Goal: Task Accomplishment & Management: Complete application form

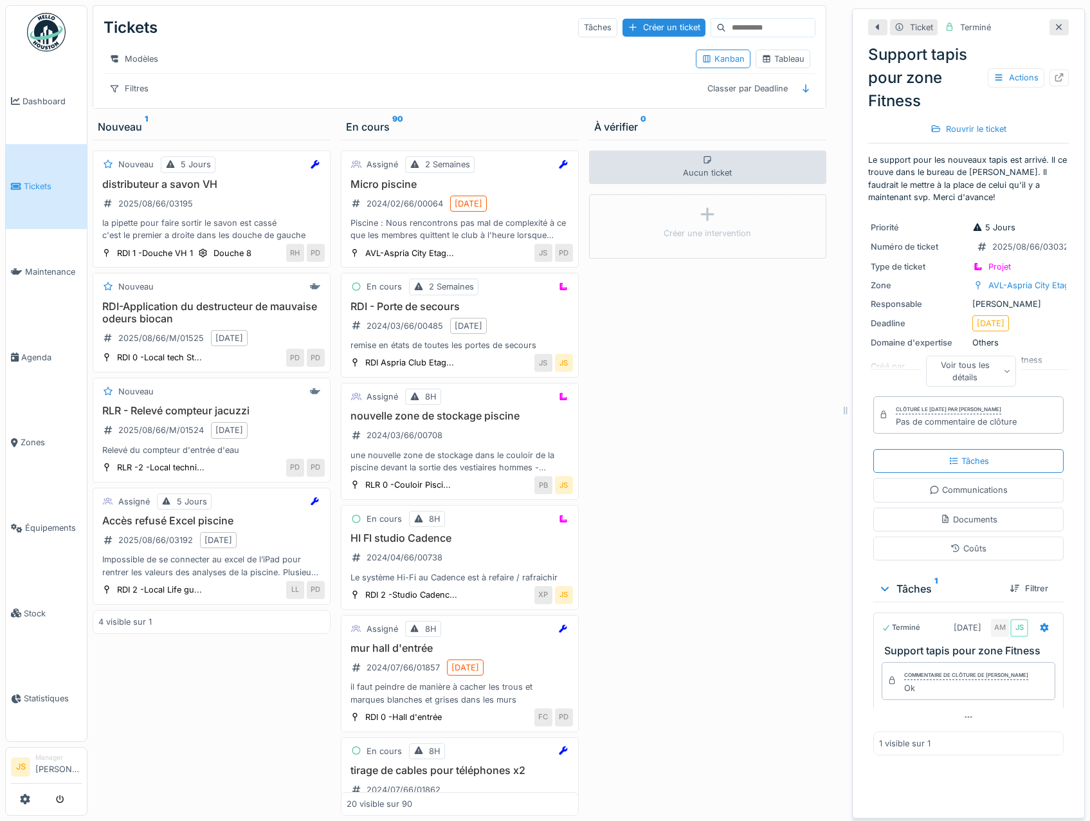
scroll to position [10, 0]
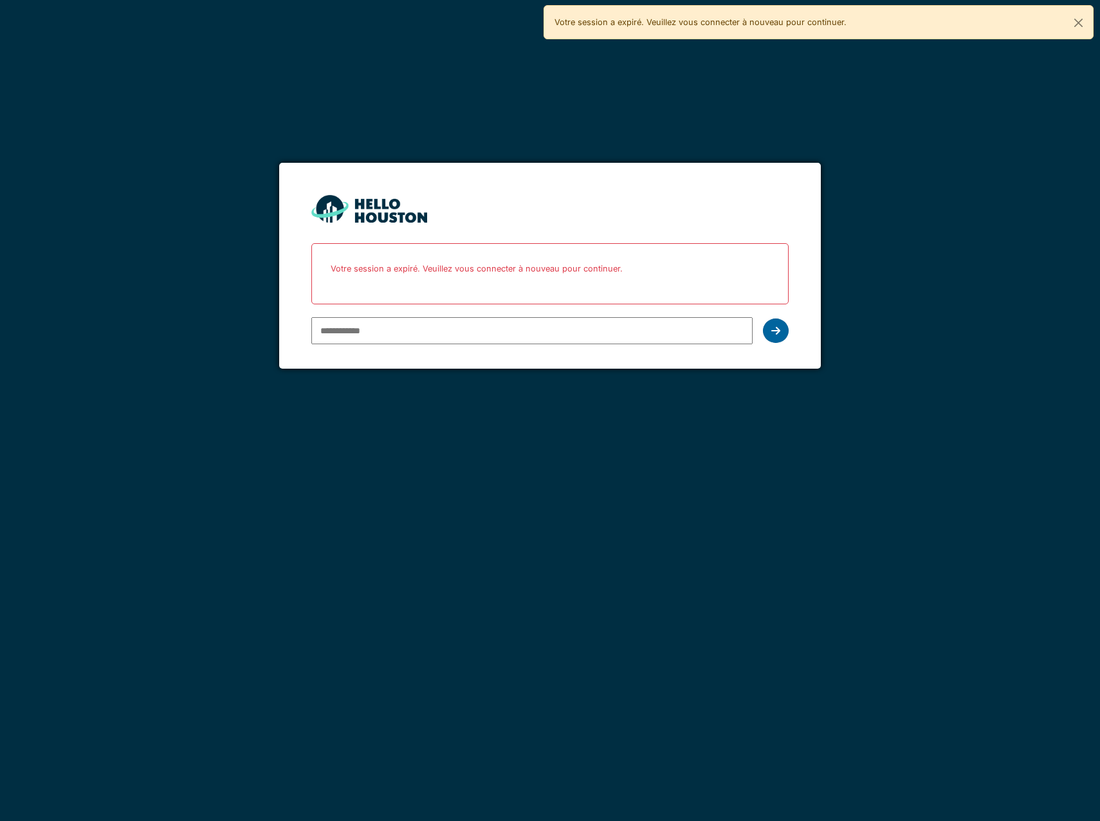
type input "**********"
click at [774, 333] on icon at bounding box center [775, 330] width 9 height 10
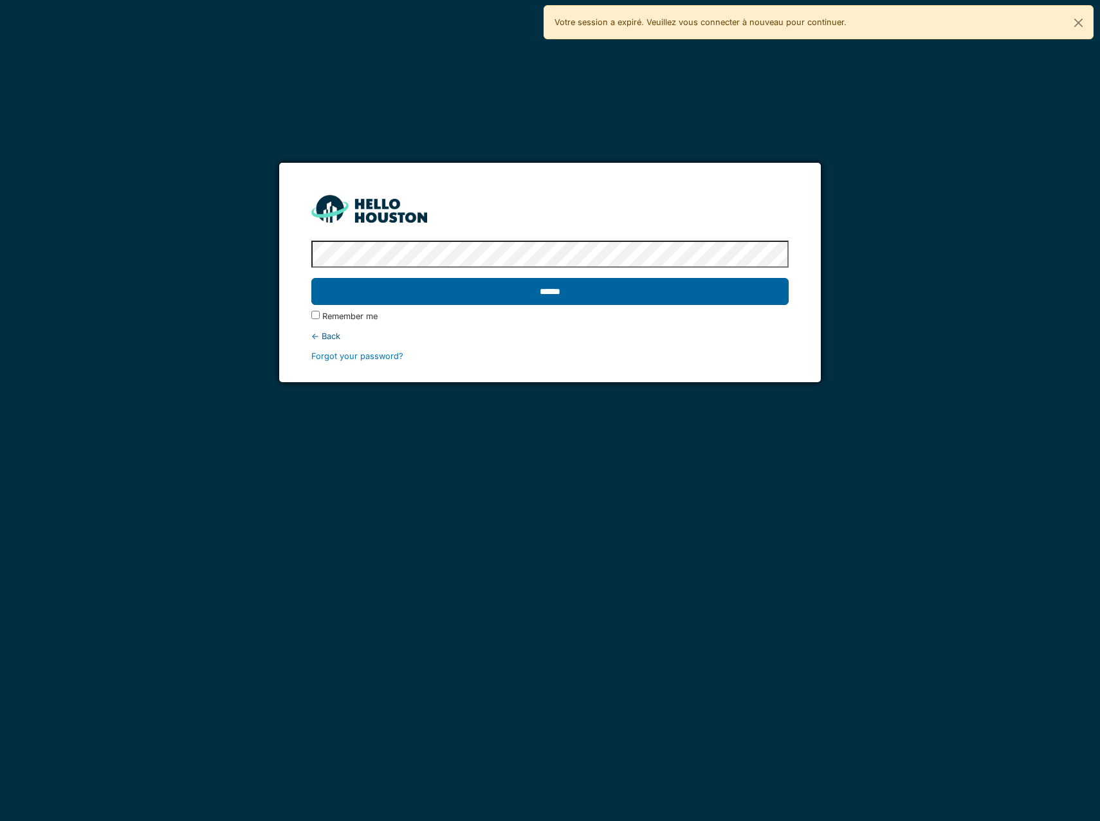
click at [670, 295] on input "******" at bounding box center [549, 291] width 477 height 27
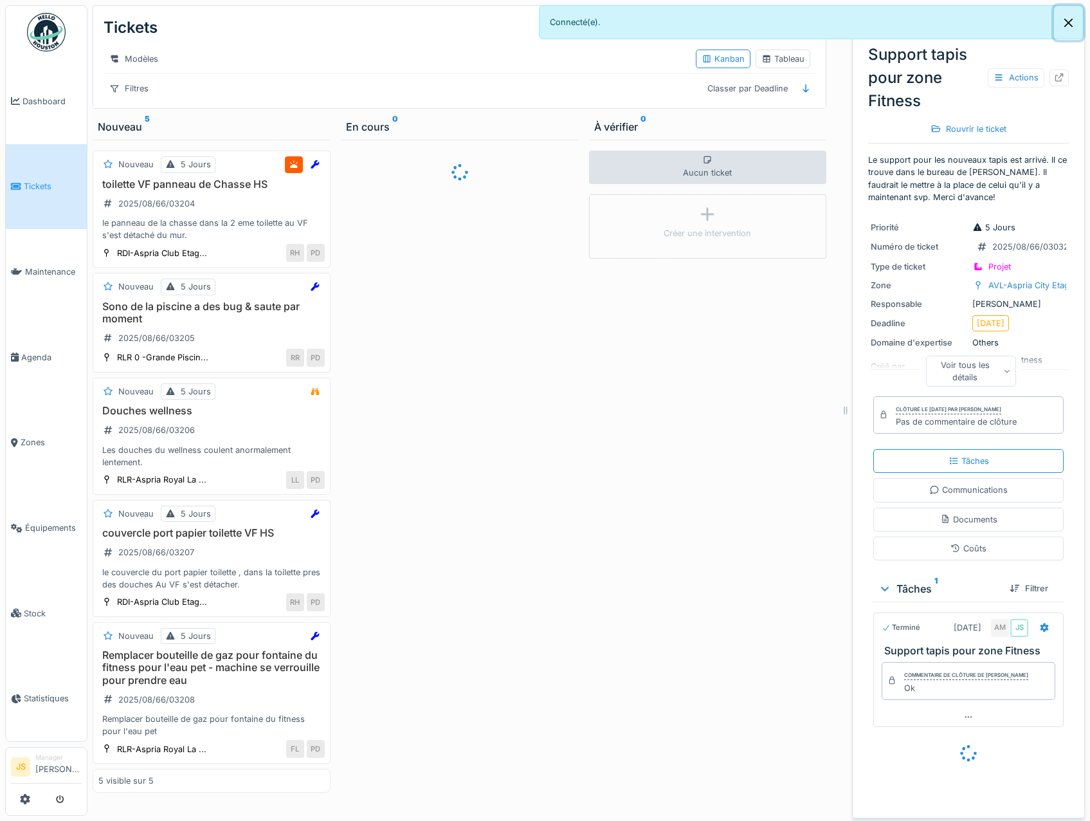
click at [1068, 24] on button "Close" at bounding box center [1068, 23] width 29 height 34
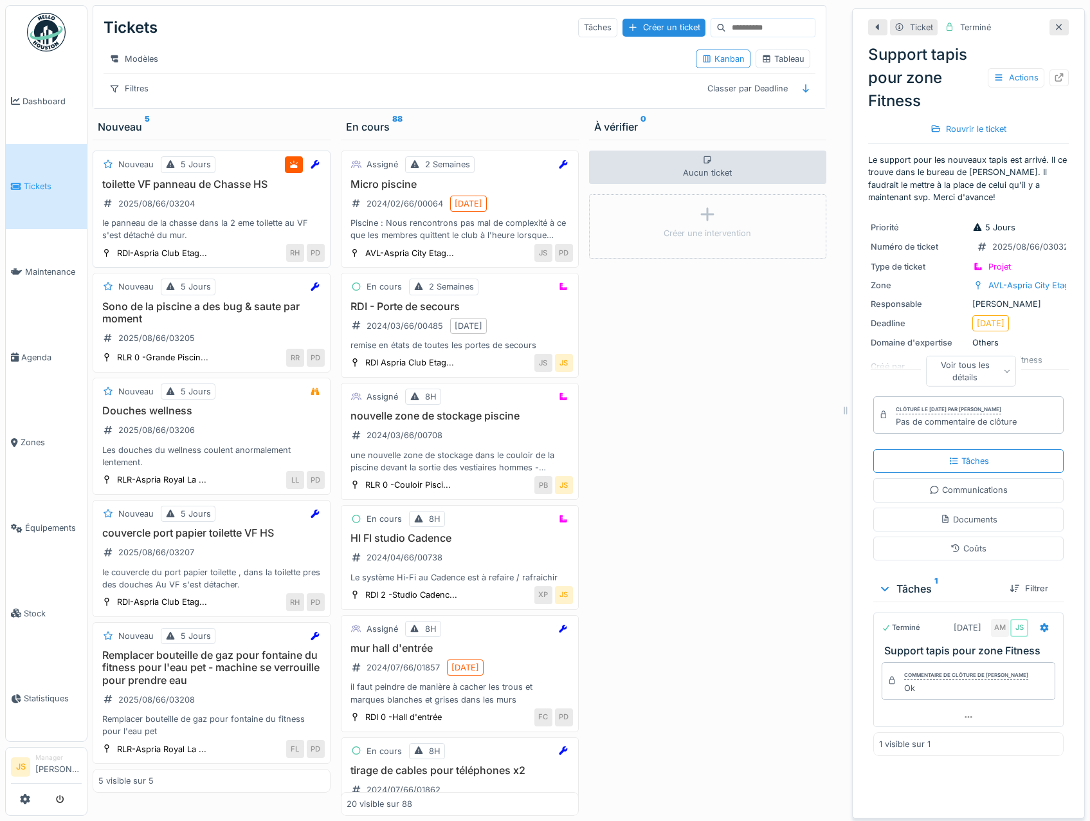
click at [145, 190] on h3 "toilette VF panneau de Chasse HS" at bounding box center [211, 184] width 226 height 12
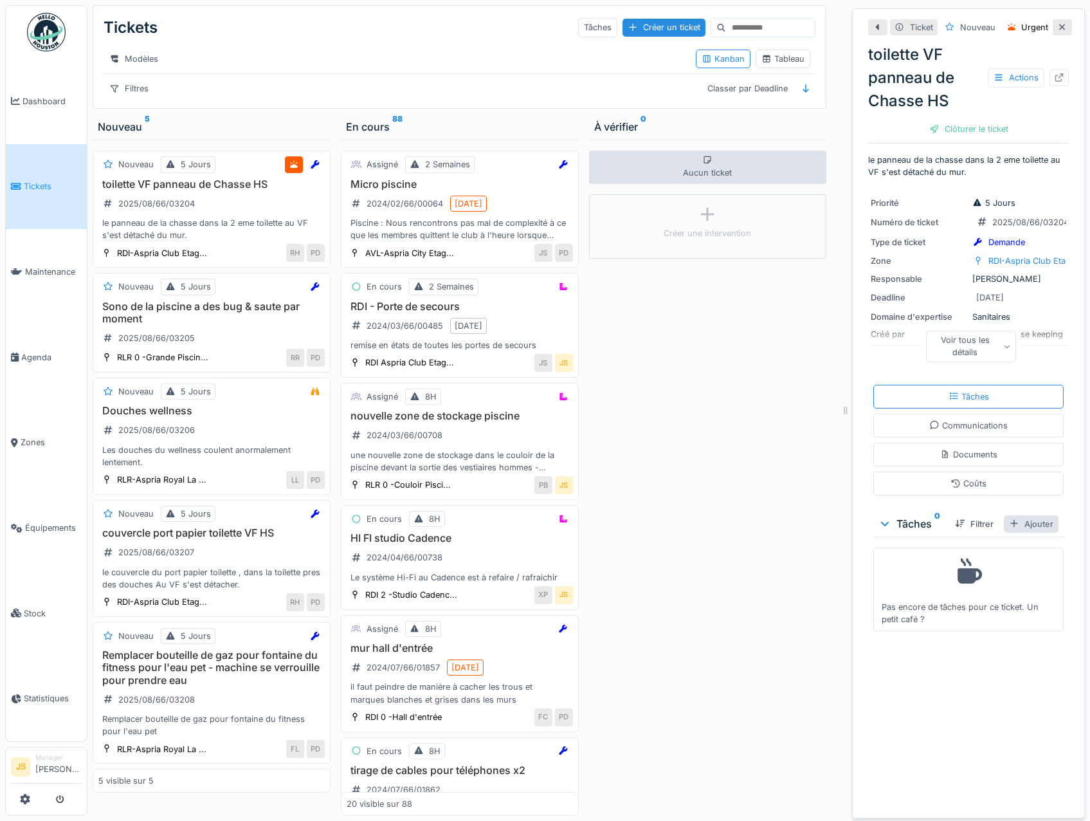
click at [1016, 522] on div "Ajouter" at bounding box center [1031, 523] width 55 height 17
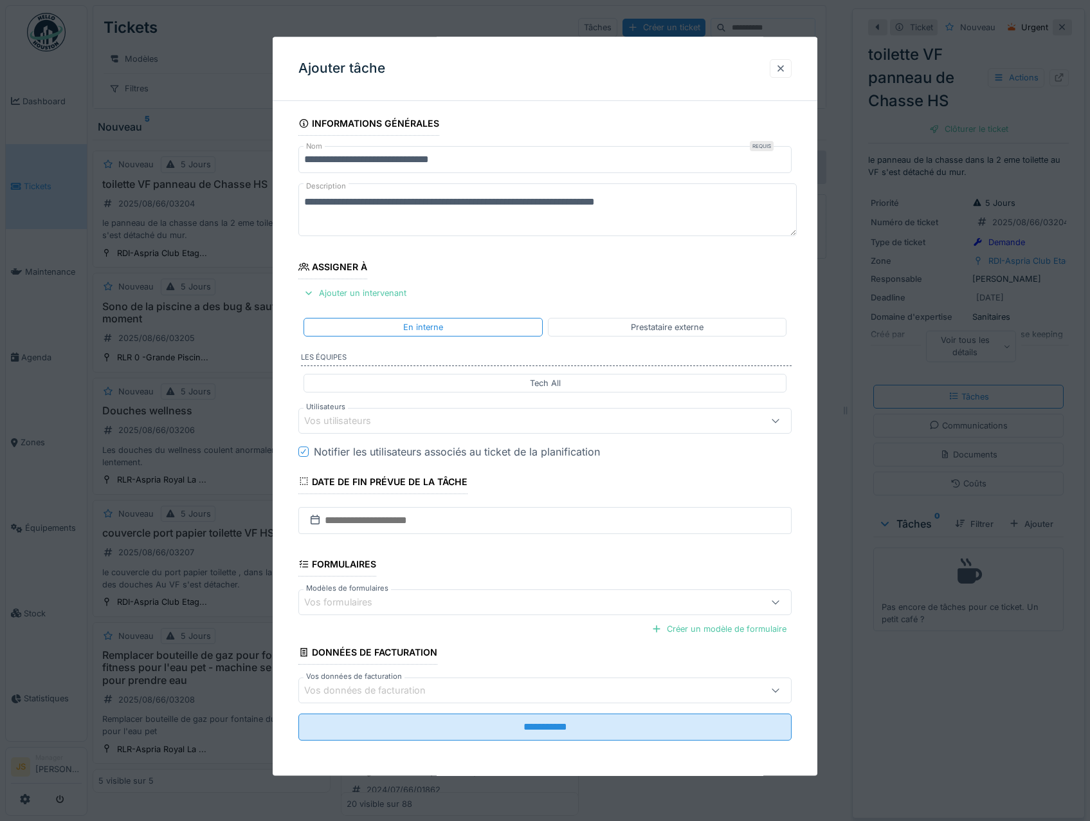
click at [786, 63] on div at bounding box center [781, 68] width 10 height 12
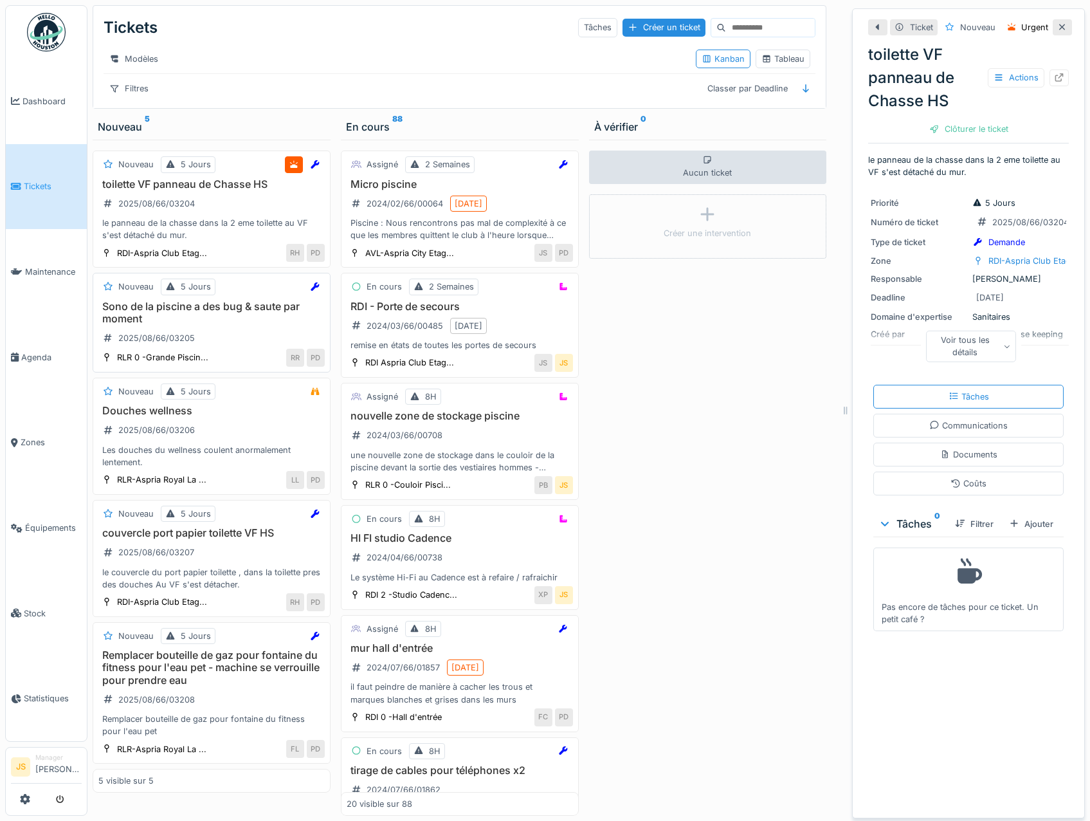
click at [222, 313] on h3 "Sono de la piscine a des bug & saute par moment" at bounding box center [211, 312] width 226 height 24
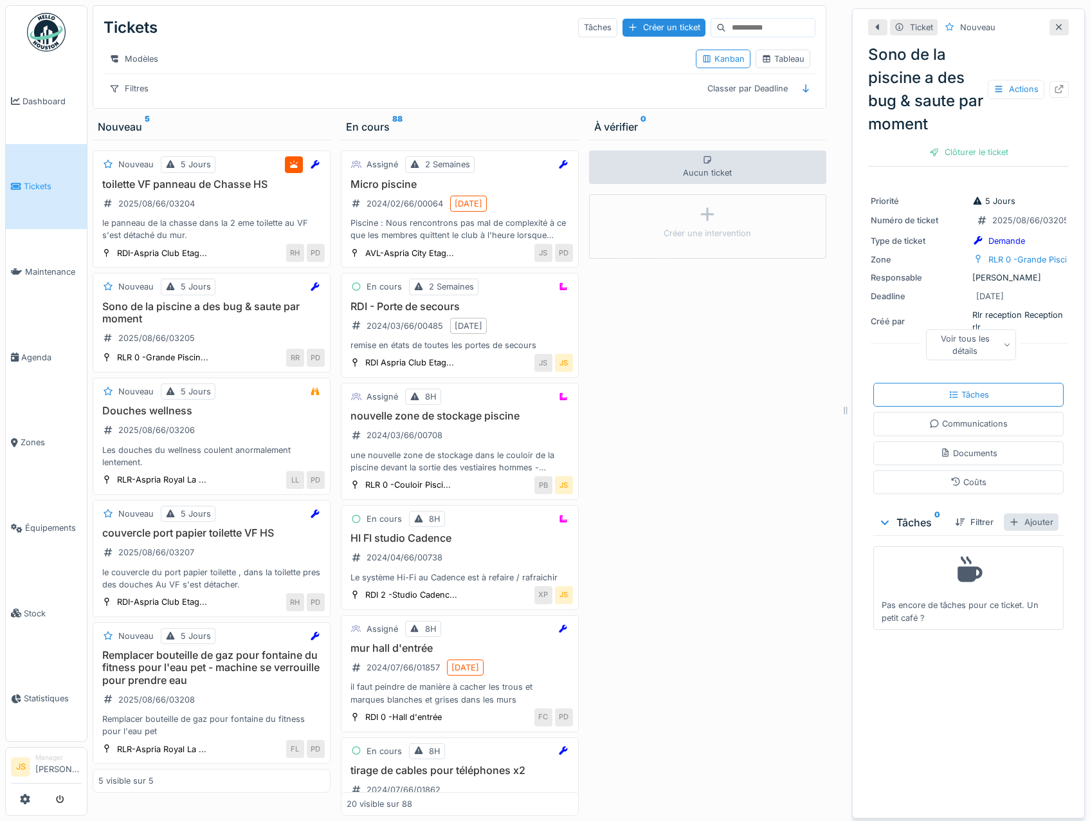
click at [1029, 527] on div "Ajouter" at bounding box center [1031, 521] width 55 height 17
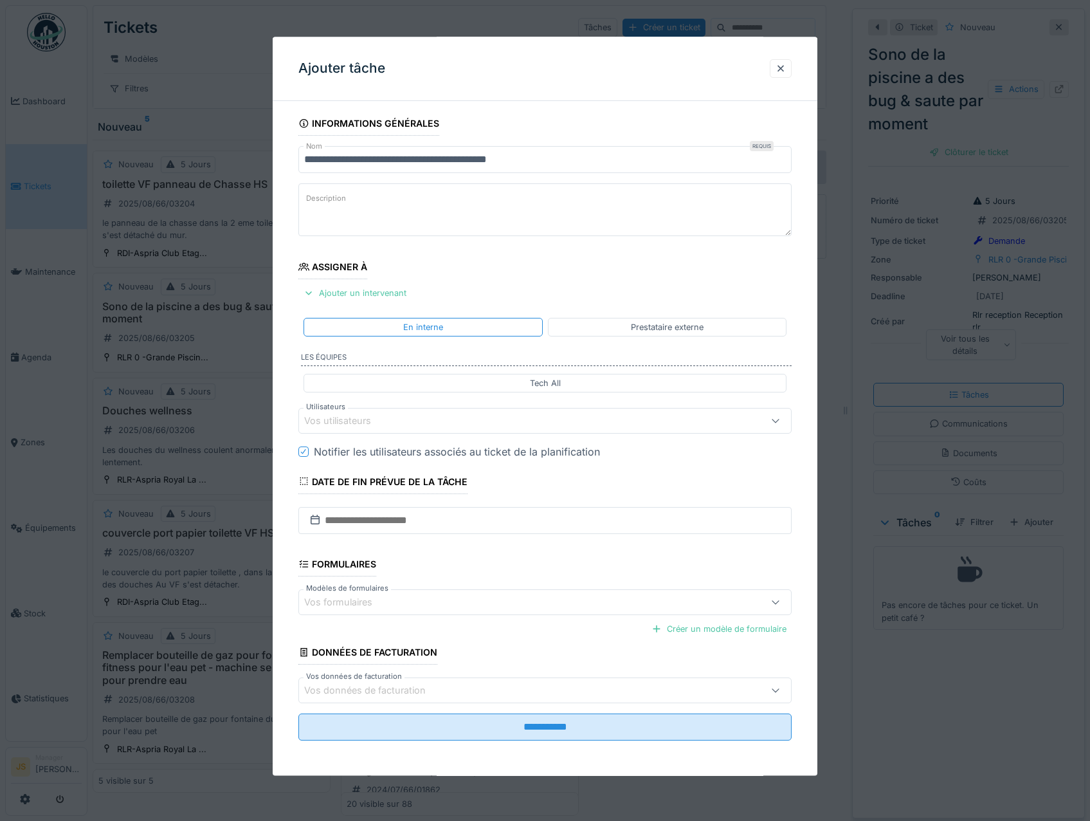
click at [374, 418] on div "Vos utilisateurs" at bounding box center [346, 421] width 85 height 14
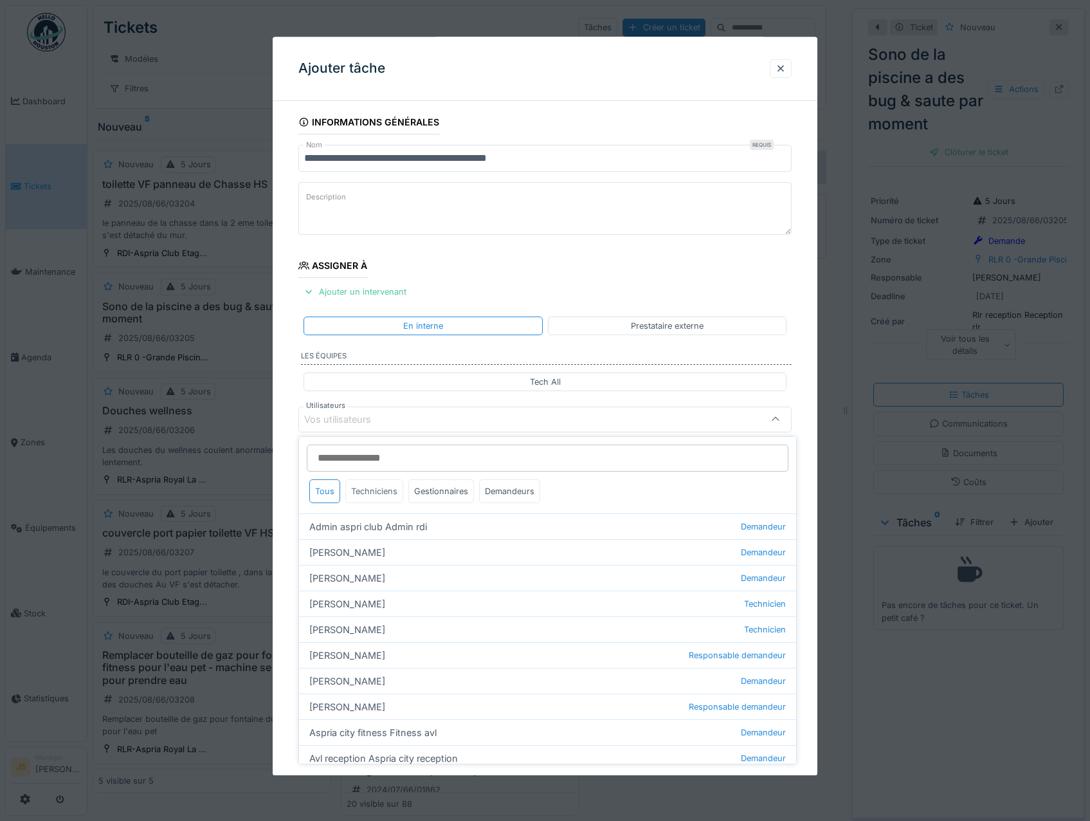
click at [377, 496] on div "Techniciens" at bounding box center [374, 491] width 58 height 24
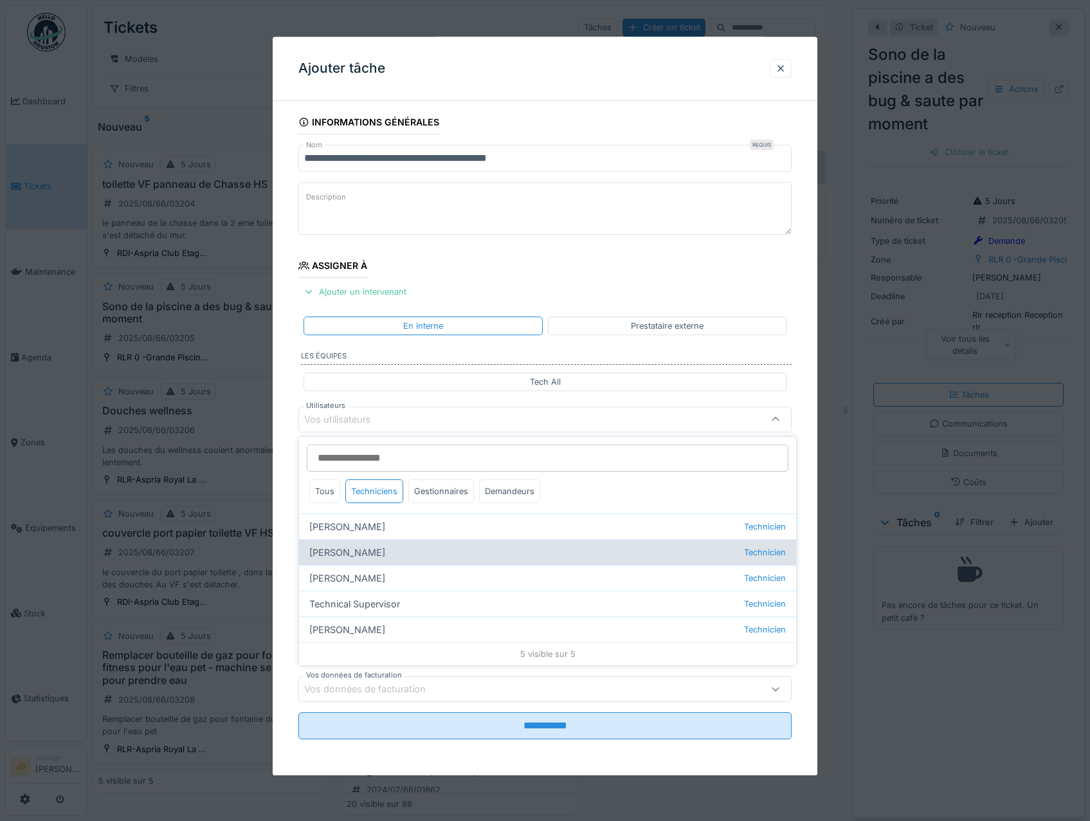
click at [368, 544] on div "Alexsander Batista Technicien" at bounding box center [547, 552] width 497 height 26
type input "*****"
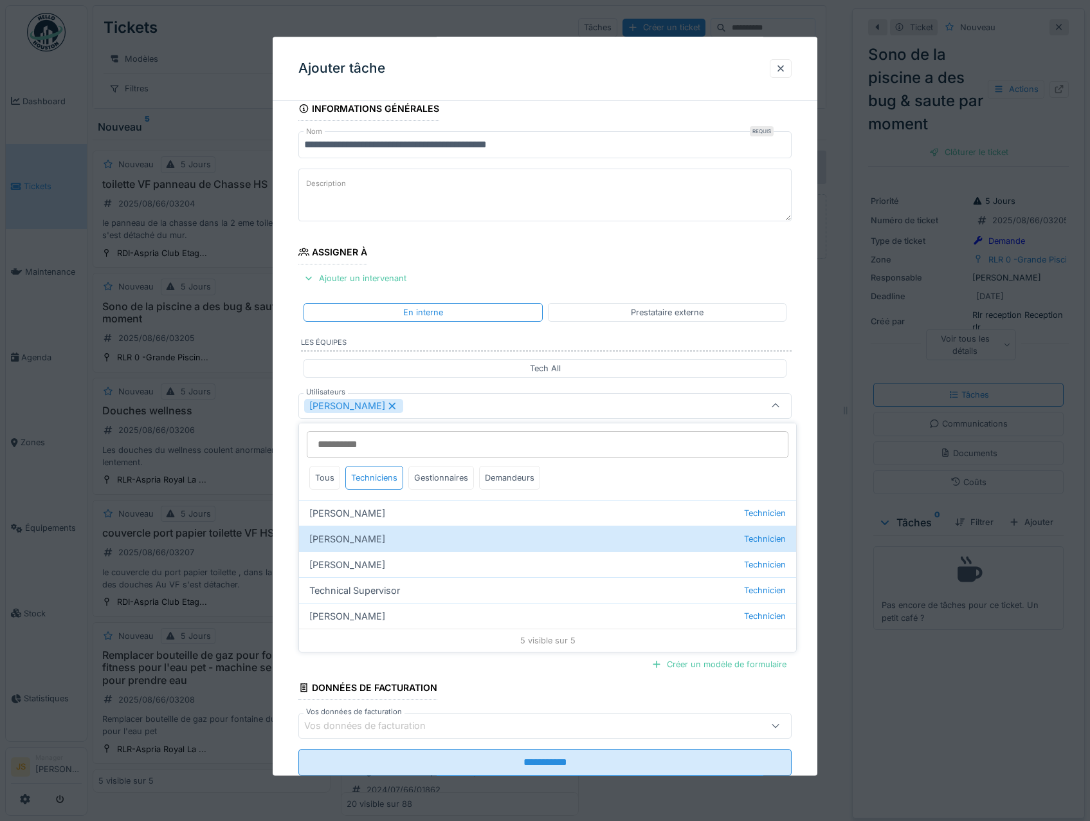
click at [286, 527] on div "**********" at bounding box center [545, 453] width 545 height 715
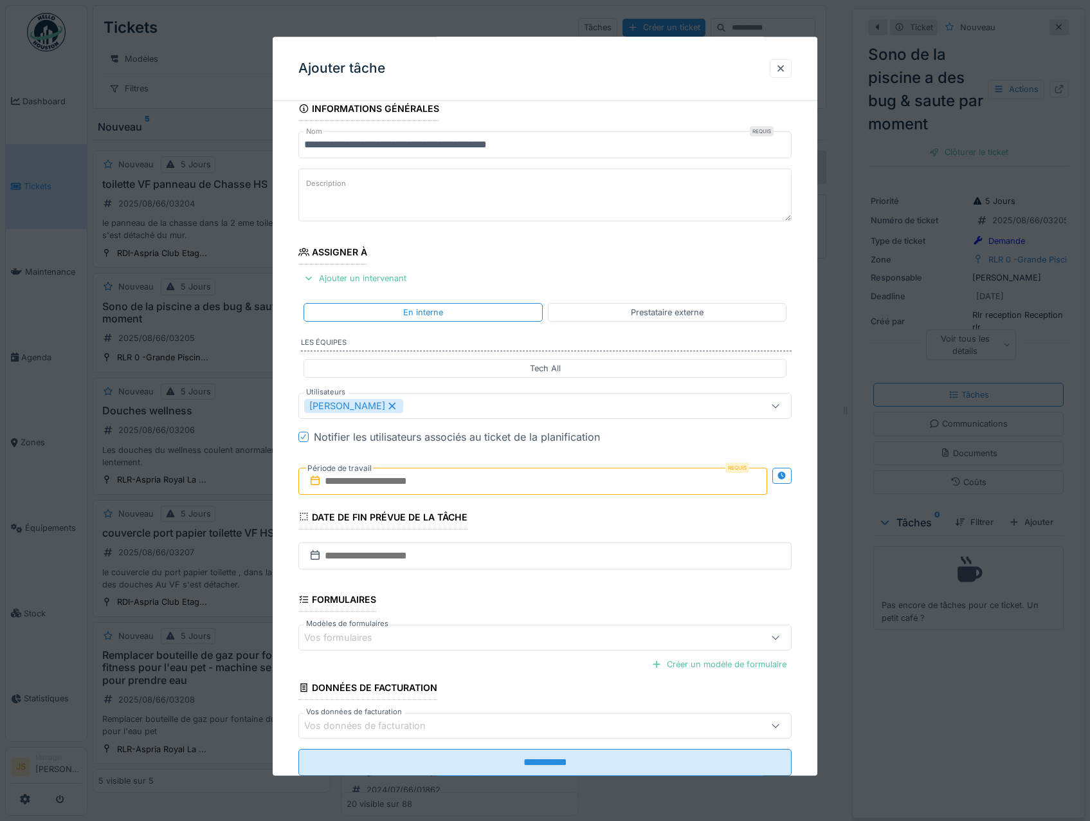
click at [360, 479] on input "text" at bounding box center [533, 481] width 470 height 27
click at [558, 627] on div "22" at bounding box center [555, 628] width 17 height 19
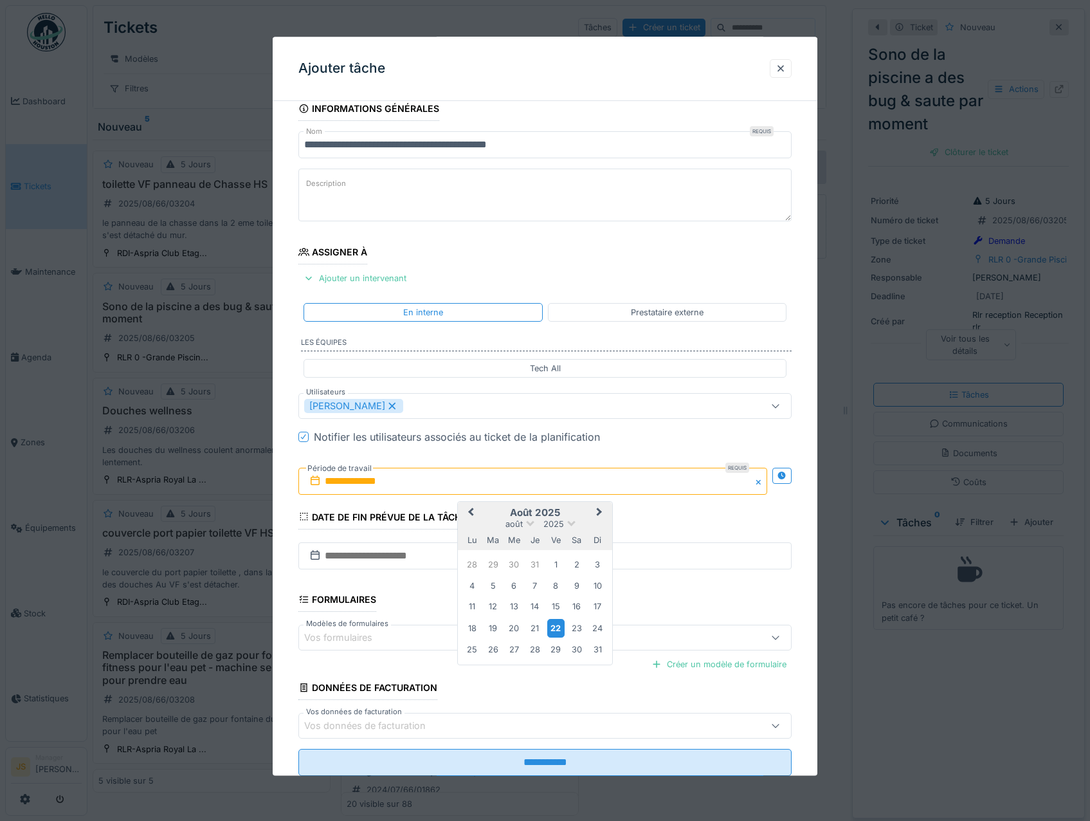
click at [558, 627] on div "22" at bounding box center [555, 628] width 17 height 19
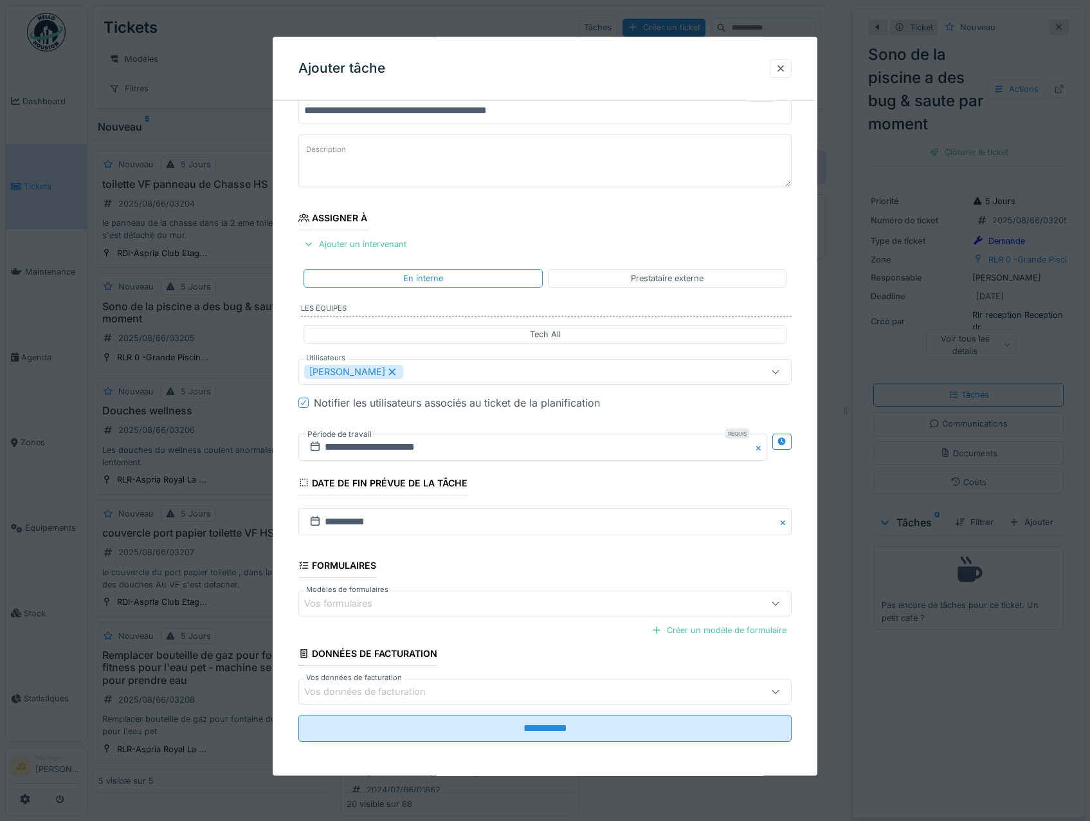
scroll to position [51, 0]
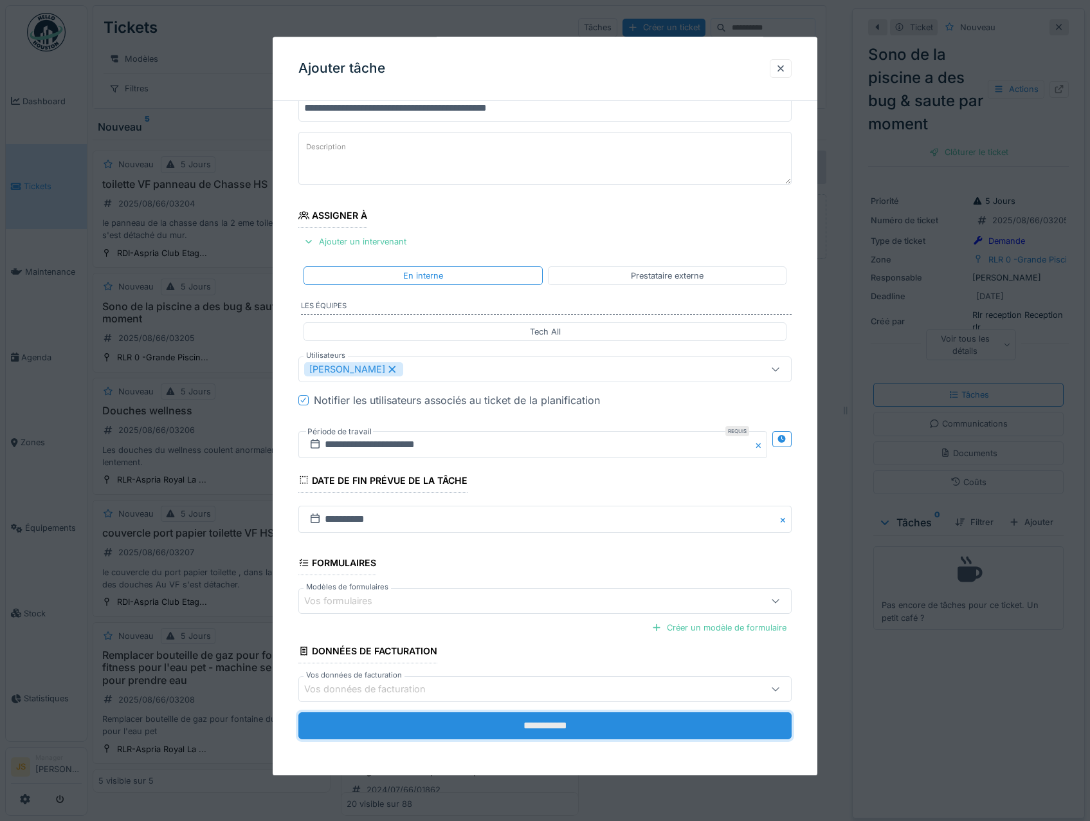
click at [632, 726] on input "**********" at bounding box center [545, 726] width 494 height 27
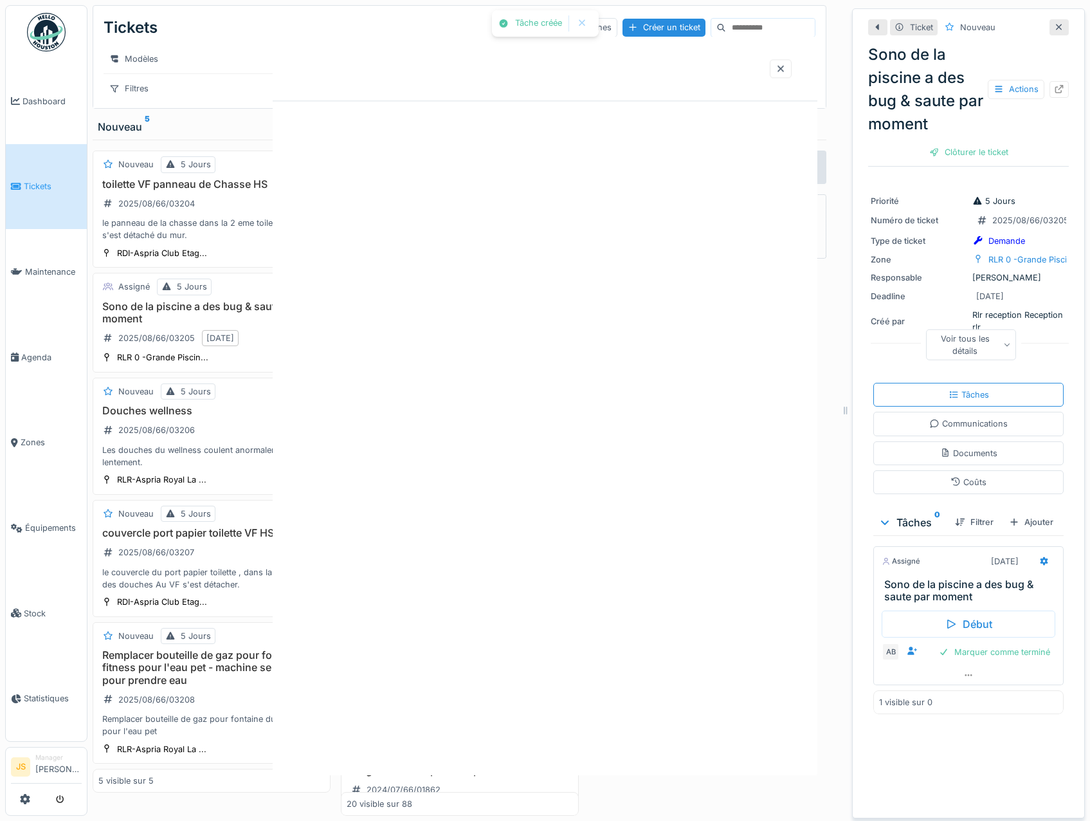
scroll to position [0, 0]
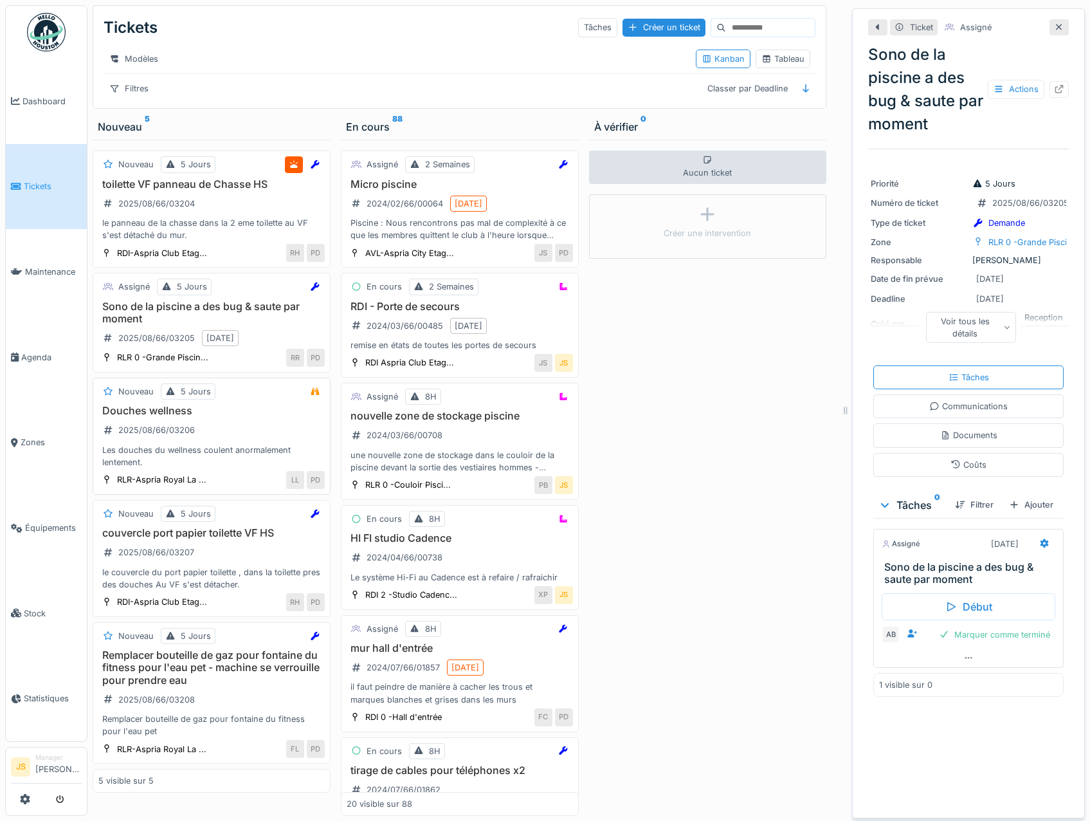
click at [152, 417] on h3 "Douches wellness" at bounding box center [211, 411] width 226 height 12
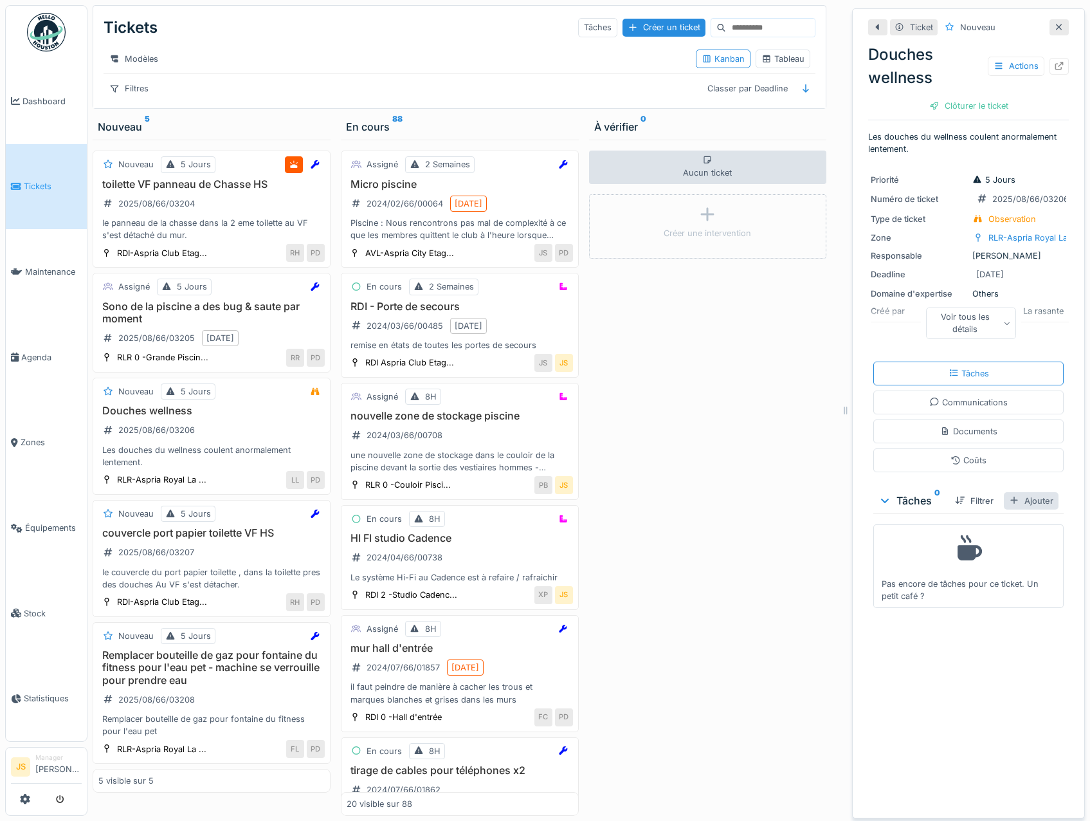
click at [1033, 503] on div "Ajouter" at bounding box center [1031, 500] width 55 height 17
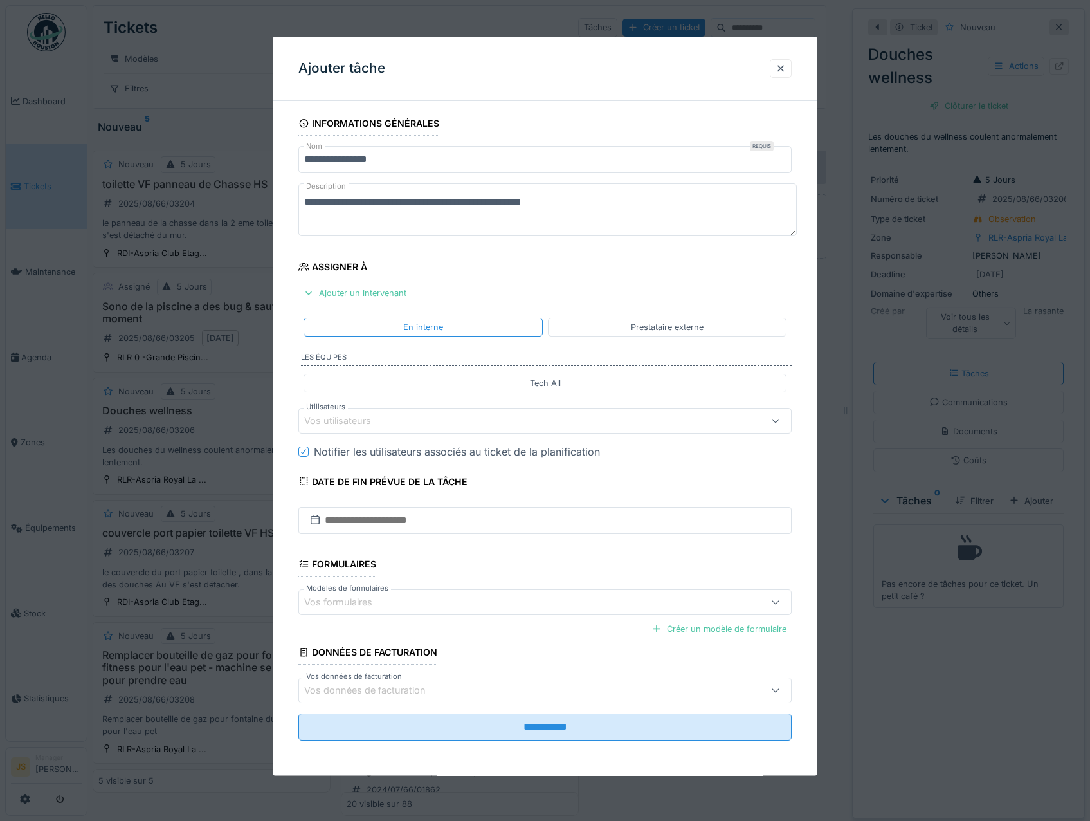
click at [358, 417] on div "Vos utilisateurs" at bounding box center [346, 421] width 85 height 14
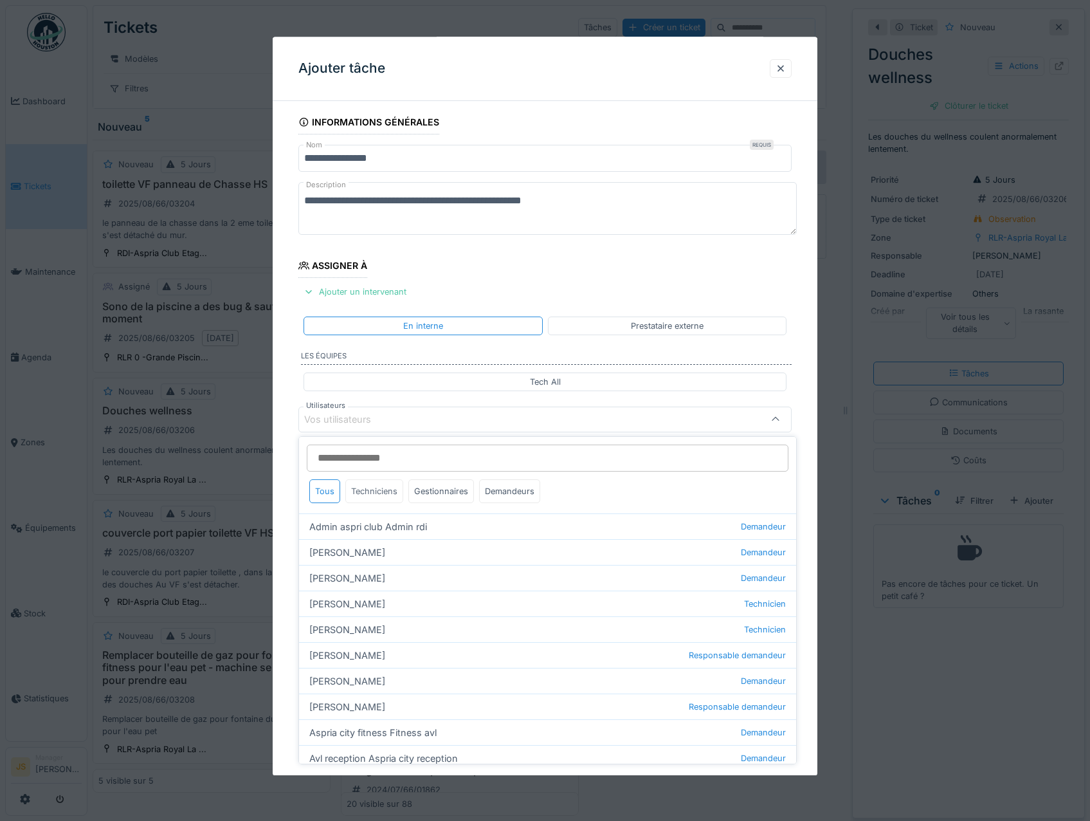
click at [372, 493] on div "Techniciens" at bounding box center [374, 491] width 58 height 24
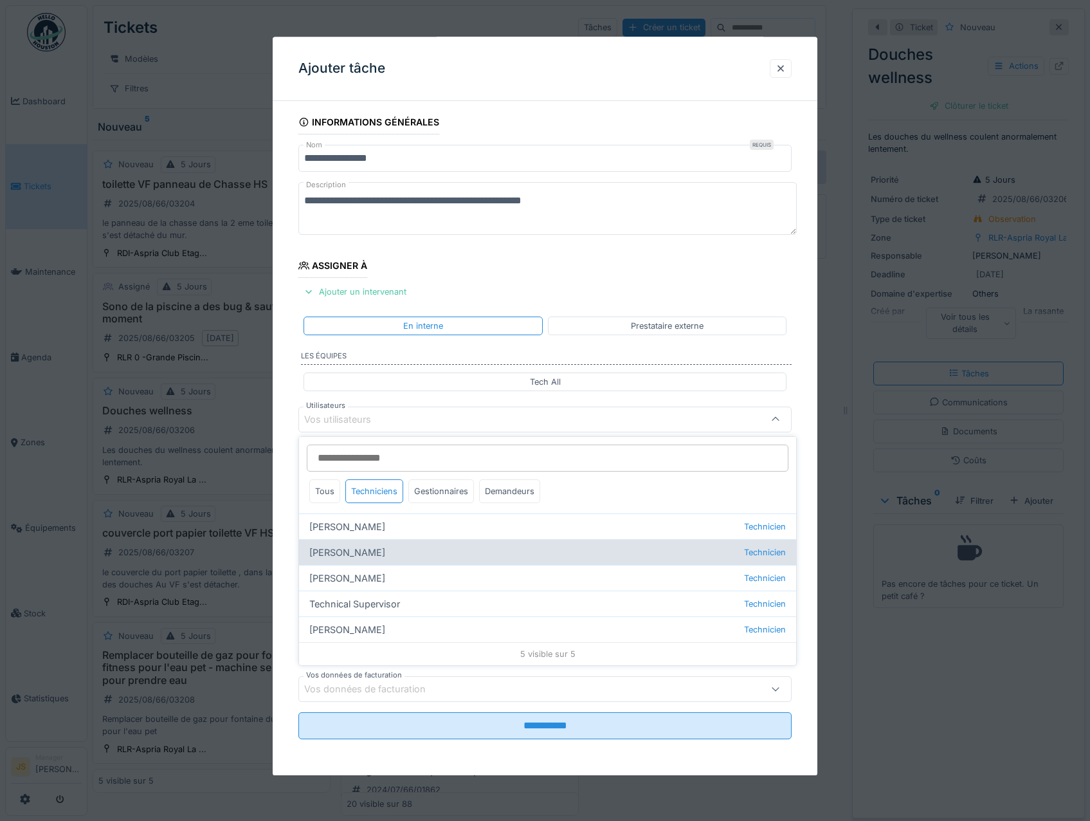
click at [354, 556] on div "Alexsander Batista Technicien" at bounding box center [547, 552] width 497 height 26
type input "*****"
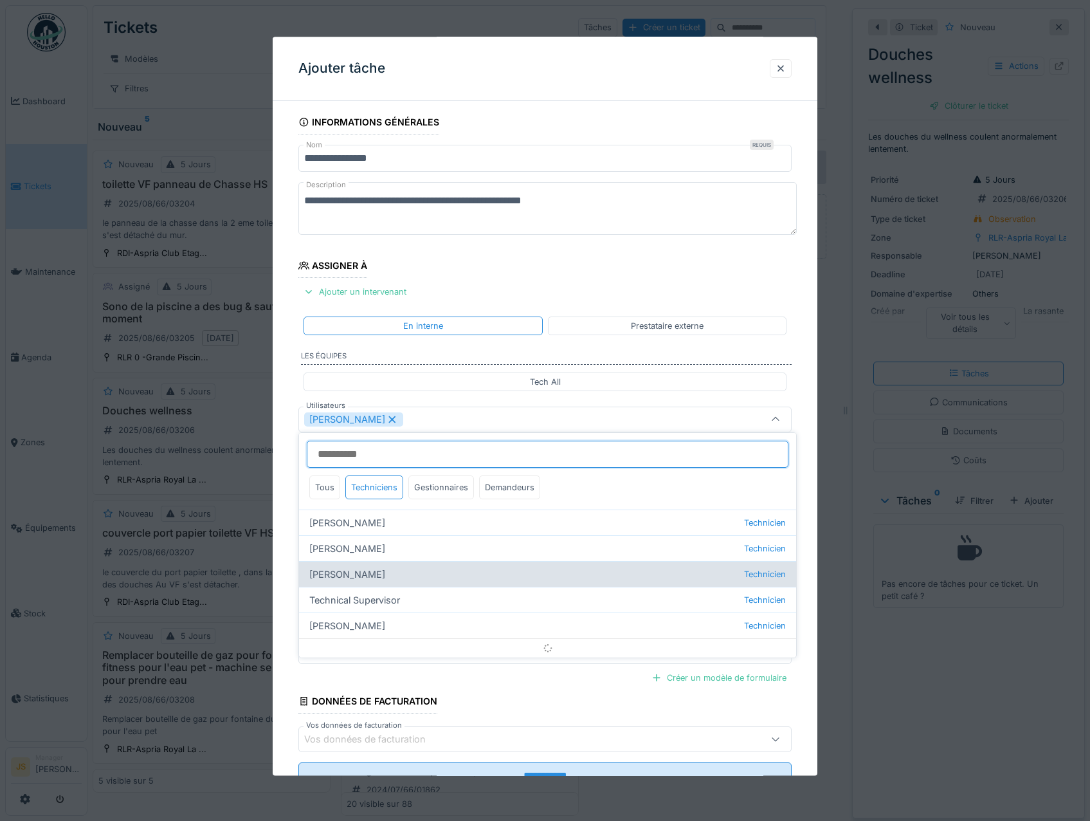
scroll to position [15, 0]
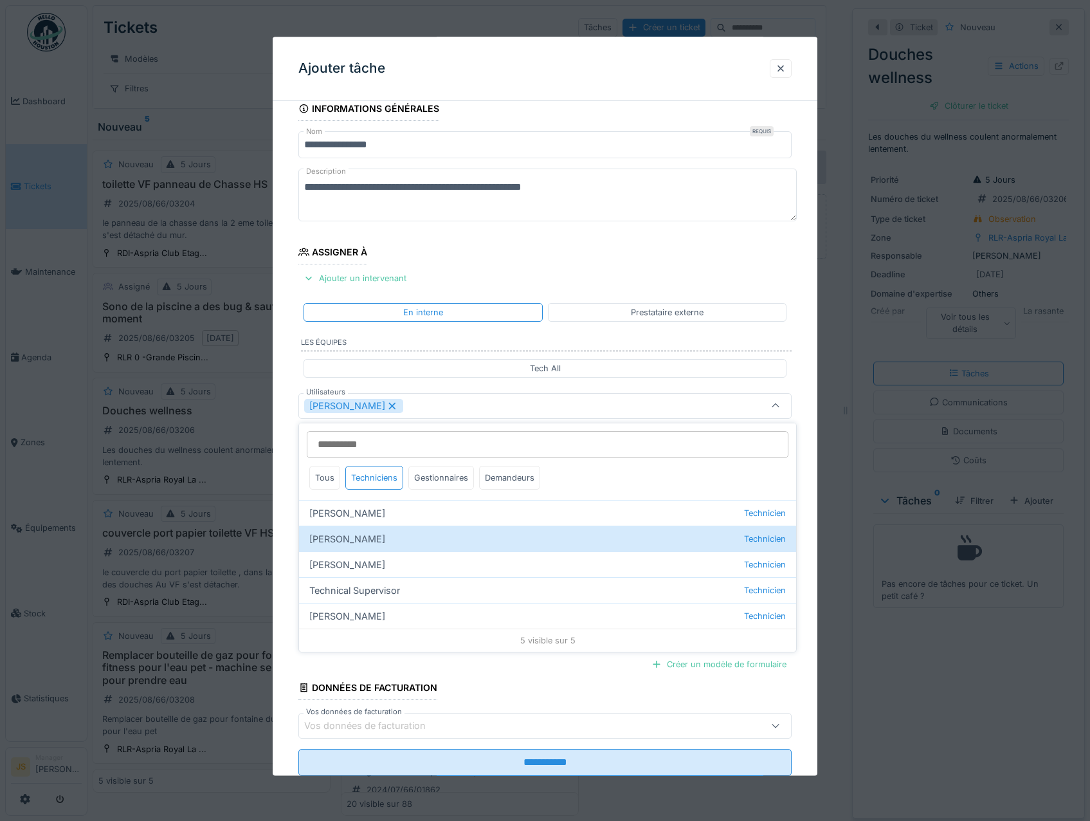
click at [279, 540] on div "**********" at bounding box center [545, 453] width 545 height 715
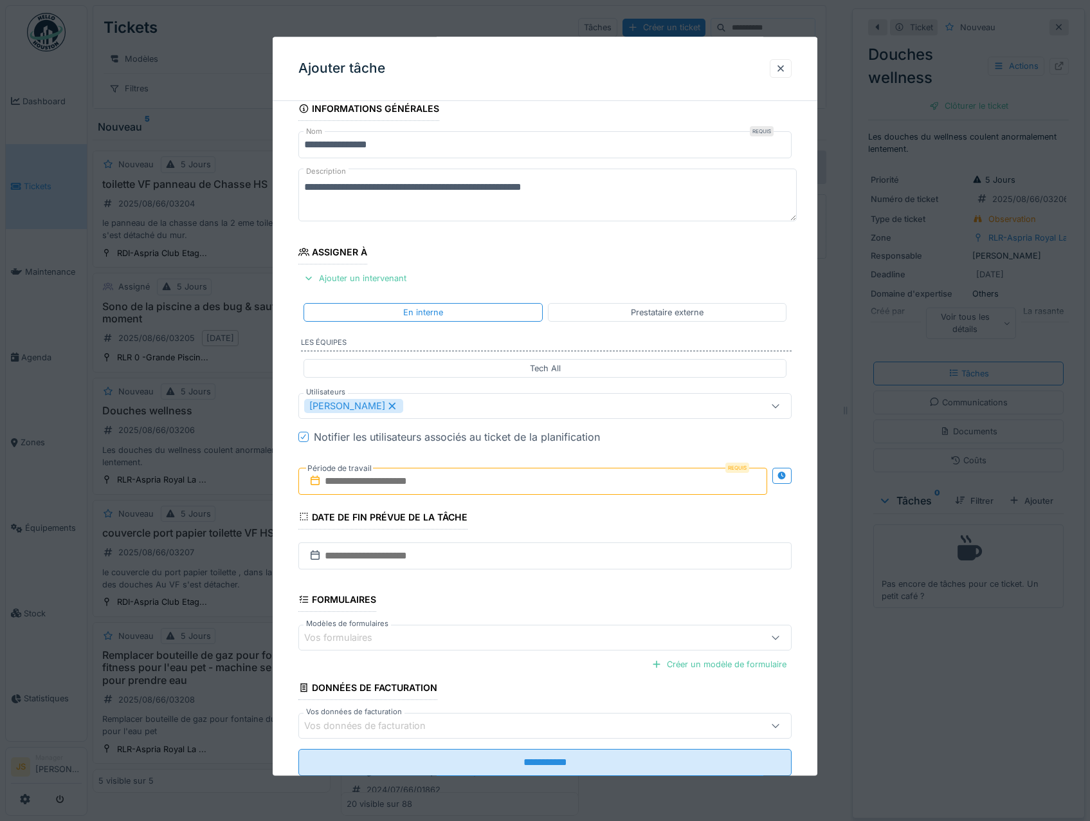
click at [367, 483] on input "text" at bounding box center [533, 481] width 470 height 27
click at [553, 627] on div "22" at bounding box center [555, 628] width 17 height 19
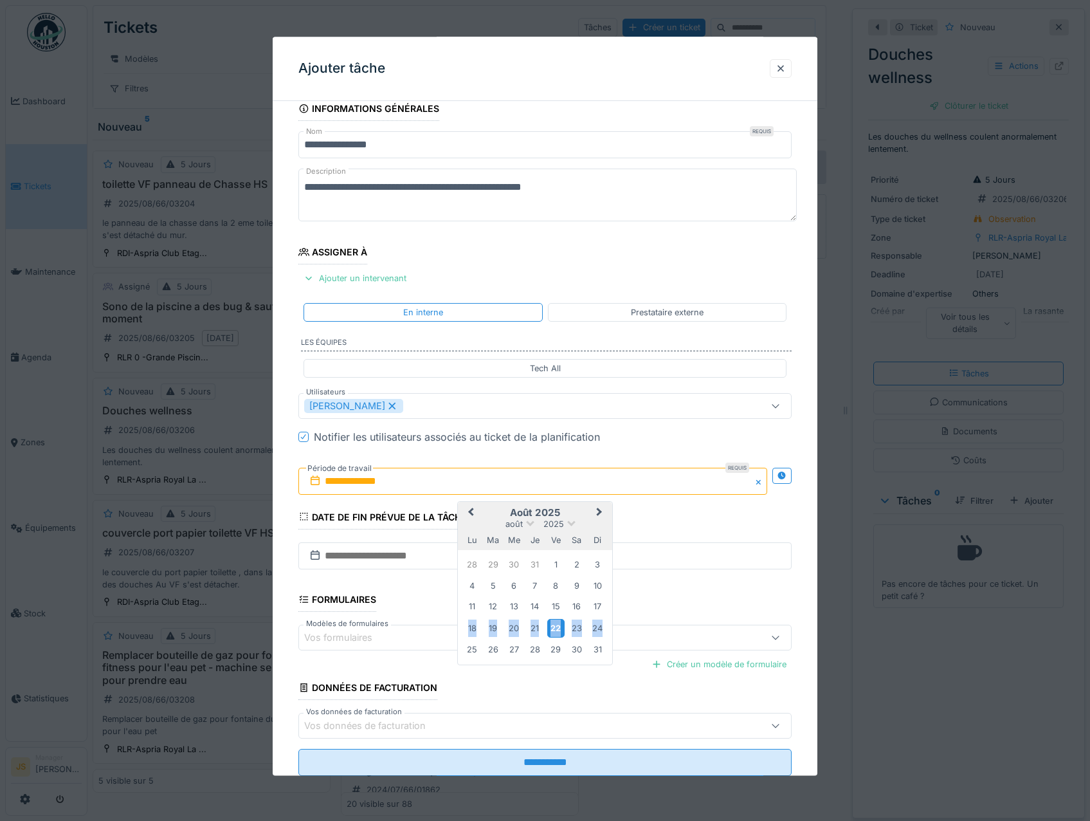
click at [553, 627] on div "22" at bounding box center [555, 628] width 17 height 19
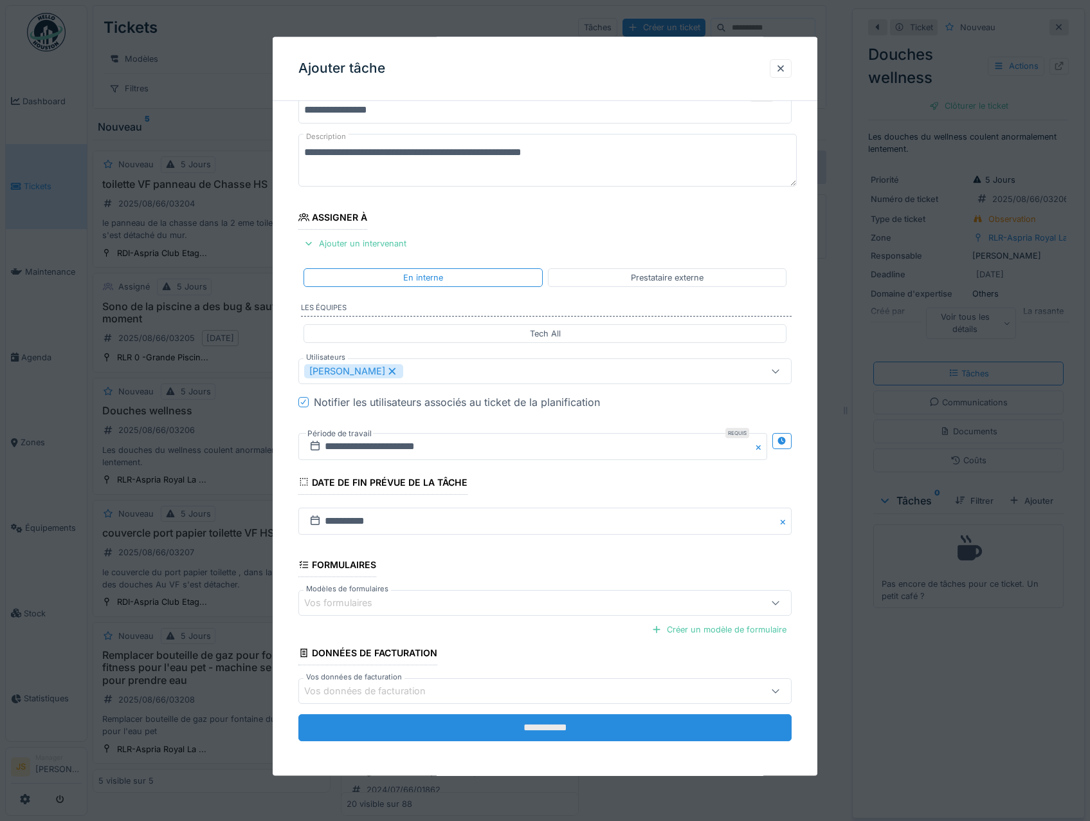
scroll to position [51, 0]
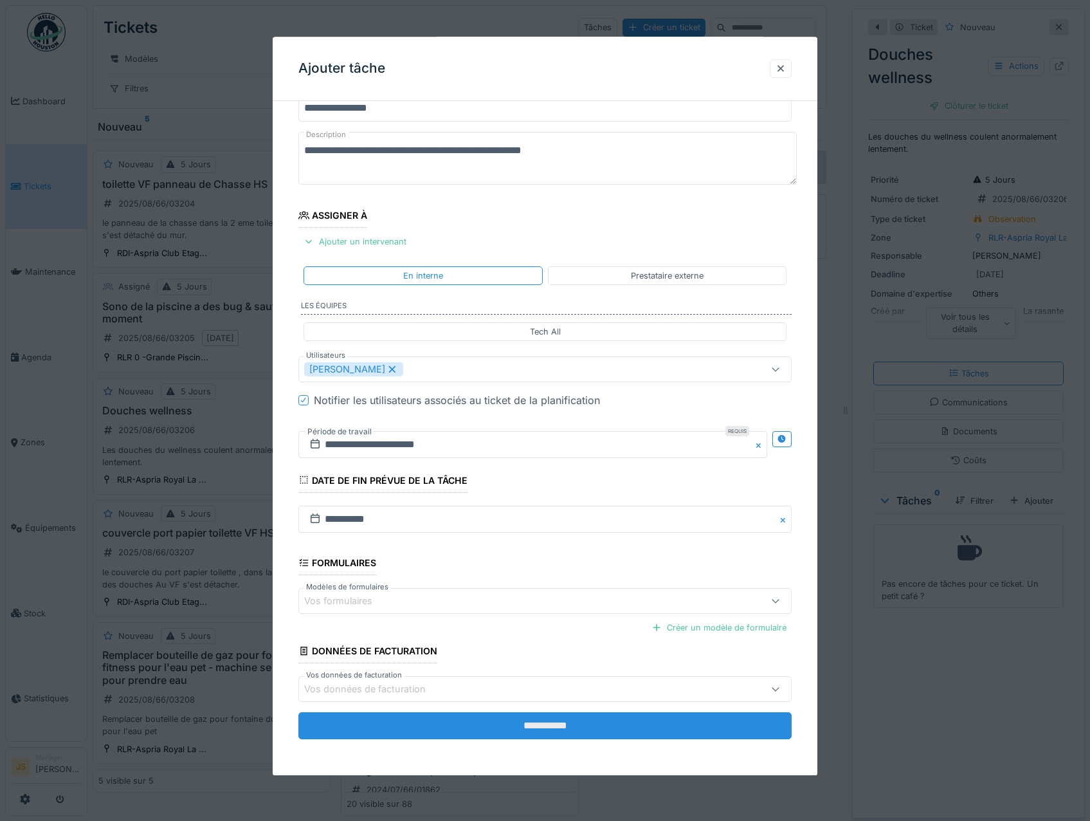
click at [608, 731] on input "**********" at bounding box center [545, 726] width 494 height 27
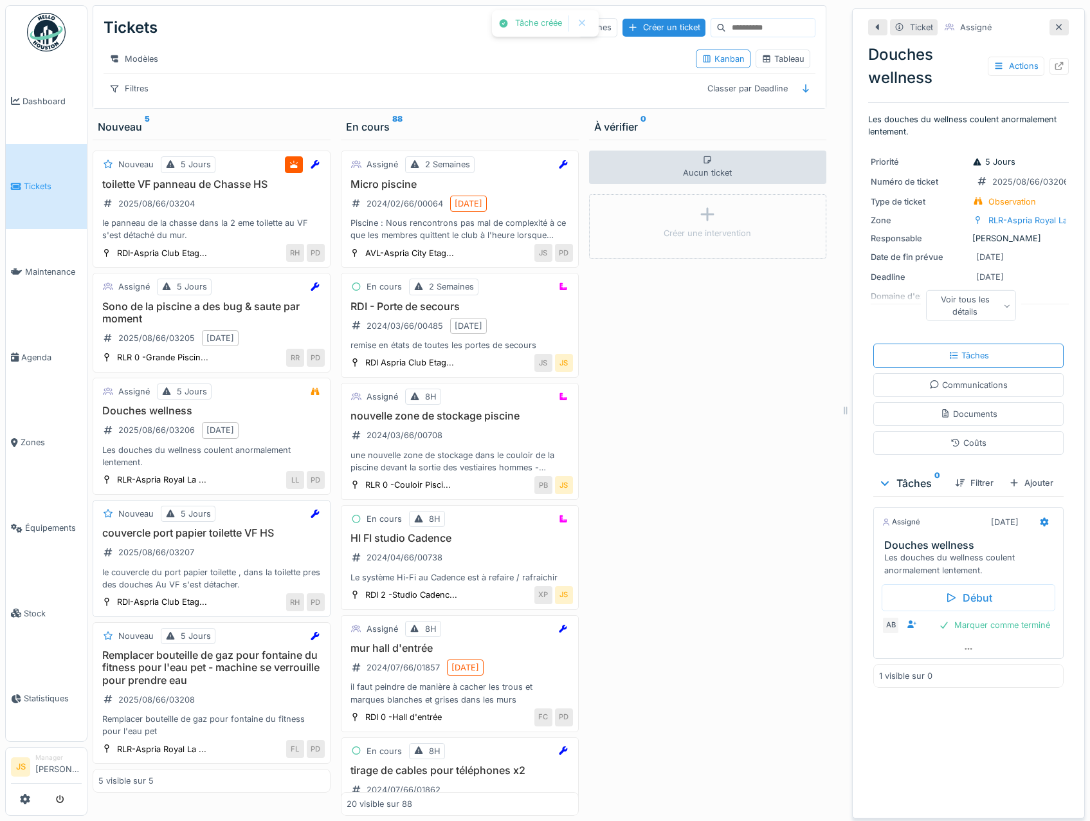
scroll to position [10, 0]
click at [188, 664] on h3 "Remplacer bouteille de gaz pour fontaine du fitness pour l'eau pet - machine se…" at bounding box center [211, 667] width 226 height 37
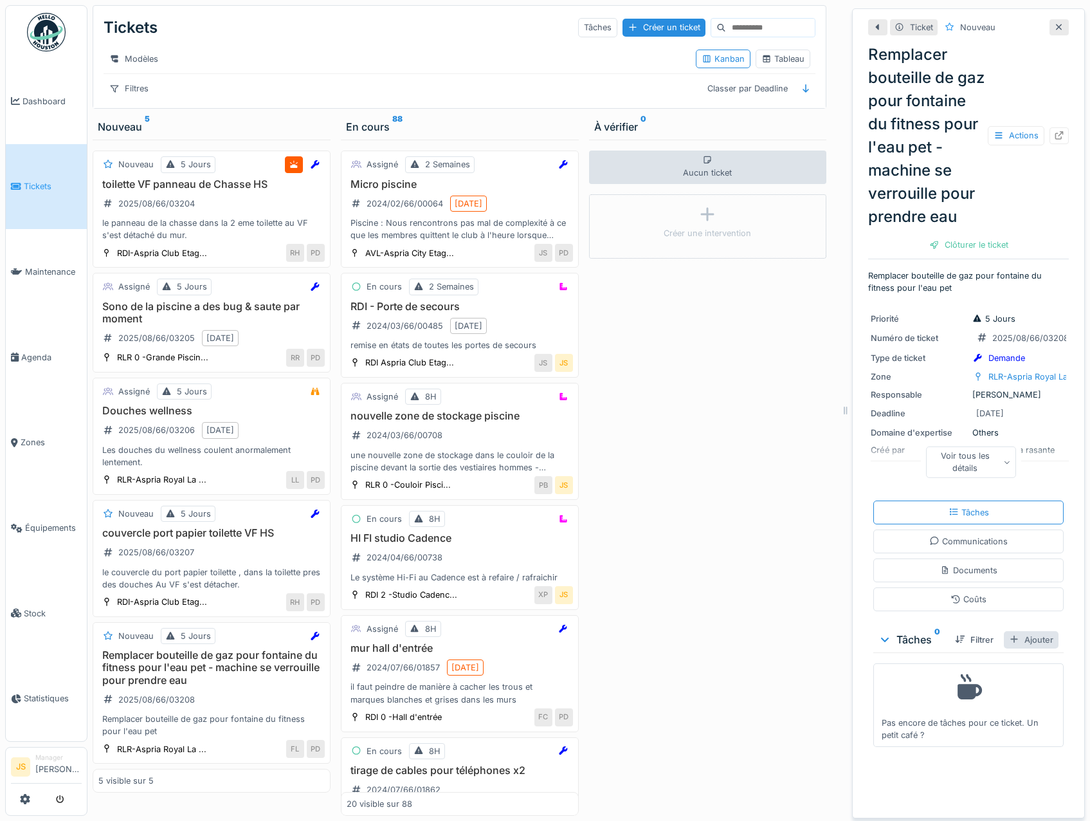
click at [1020, 648] on div "Ajouter" at bounding box center [1031, 639] width 55 height 17
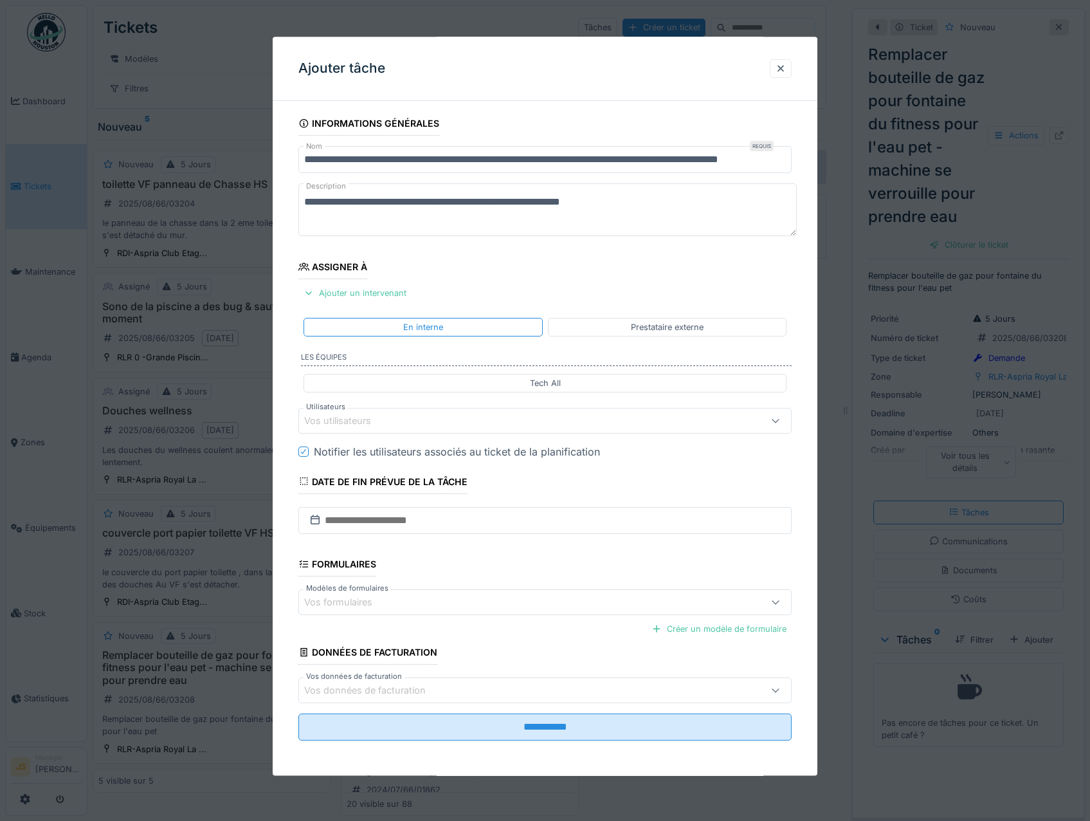
click at [347, 420] on div "Vos utilisateurs" at bounding box center [346, 421] width 85 height 14
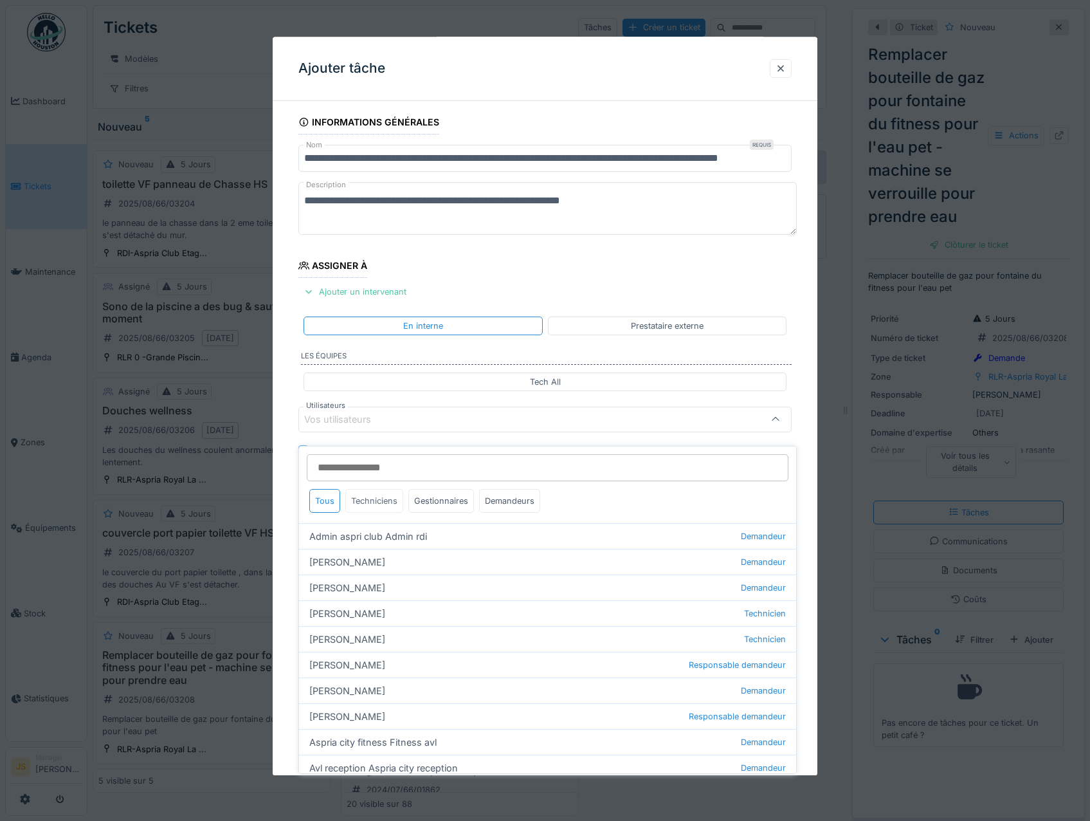
click at [385, 493] on div "Techniciens" at bounding box center [374, 501] width 58 height 24
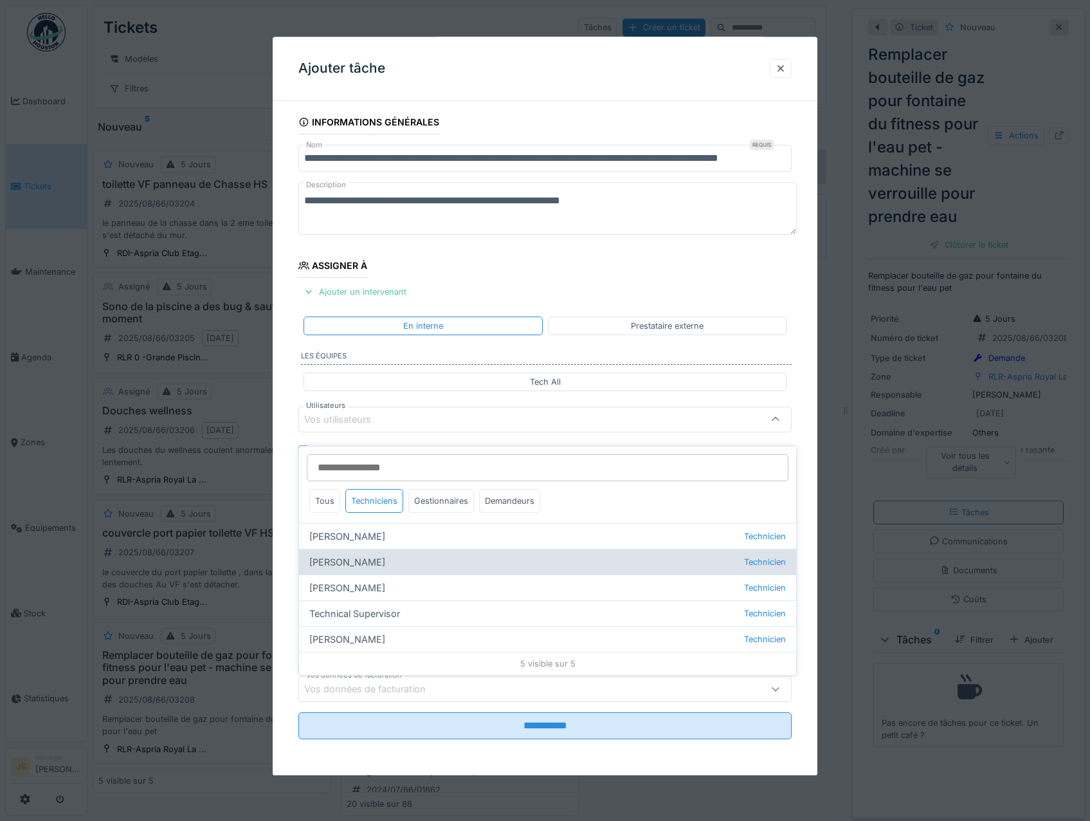
click at [367, 555] on div "Alexsander Batista Technicien" at bounding box center [547, 562] width 497 height 26
type input "*****"
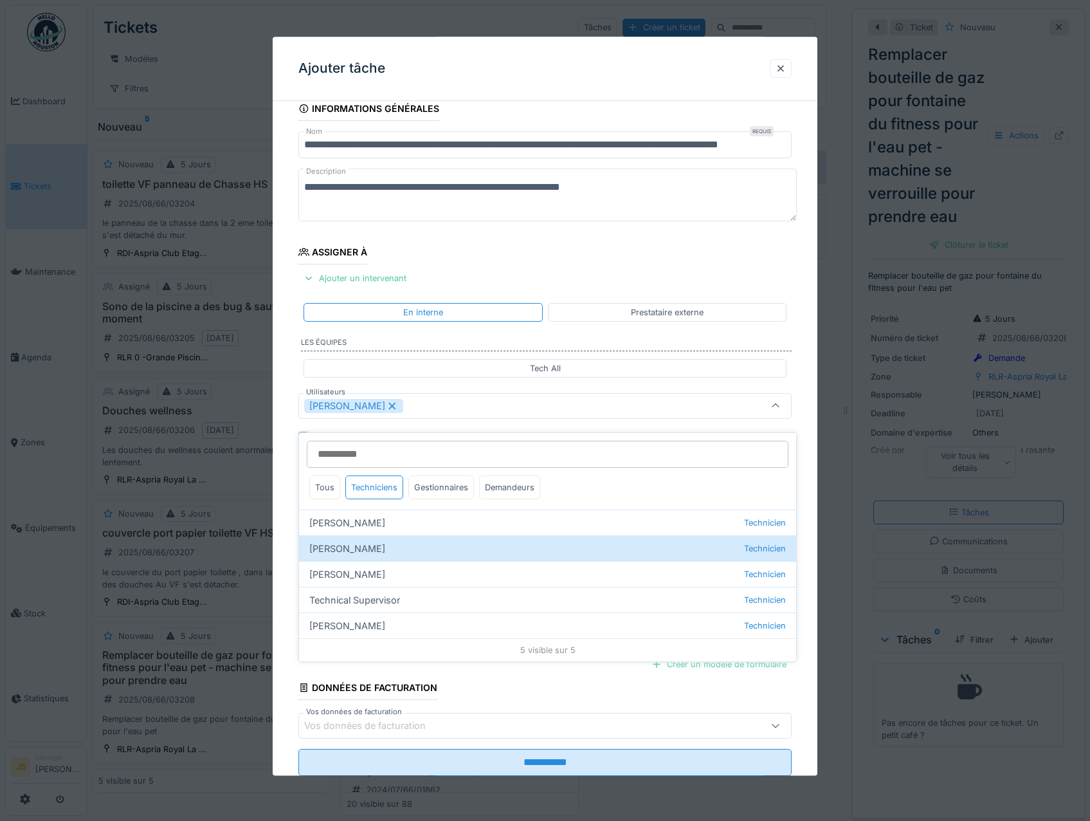
click at [286, 545] on div "**********" at bounding box center [545, 453] width 545 height 715
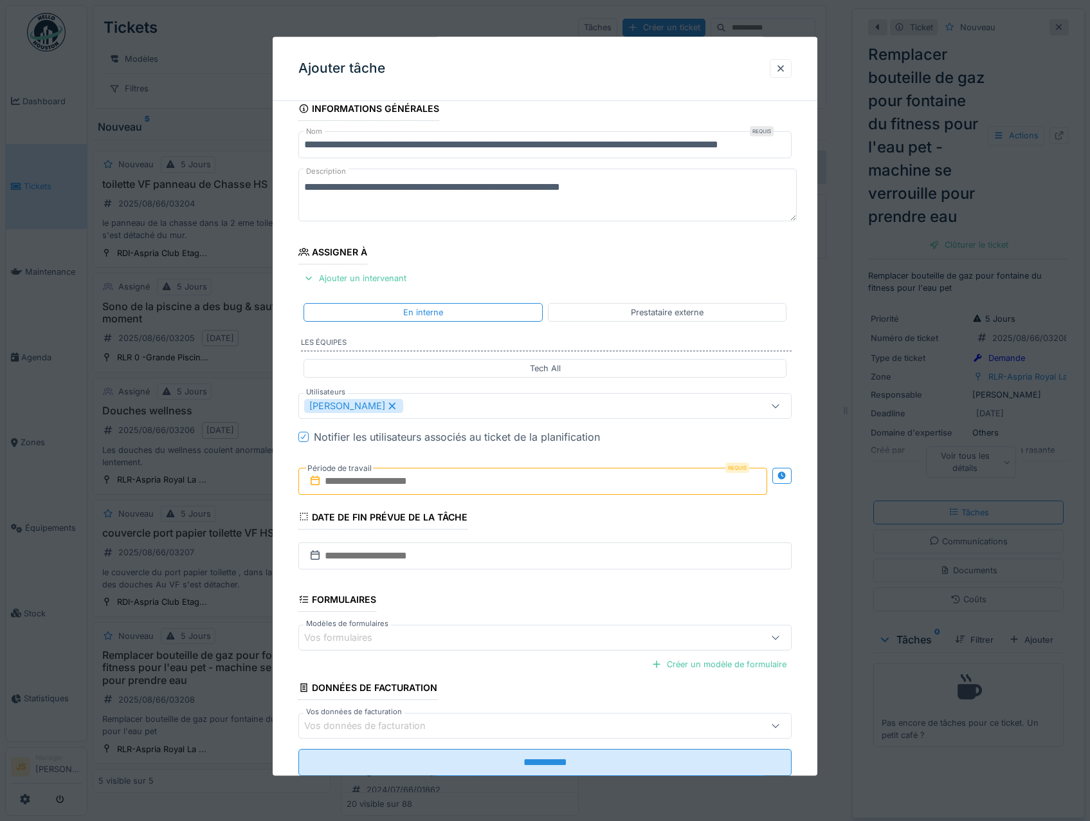
click at [355, 485] on input "text" at bounding box center [533, 481] width 470 height 27
click at [558, 625] on div "22" at bounding box center [555, 628] width 17 height 19
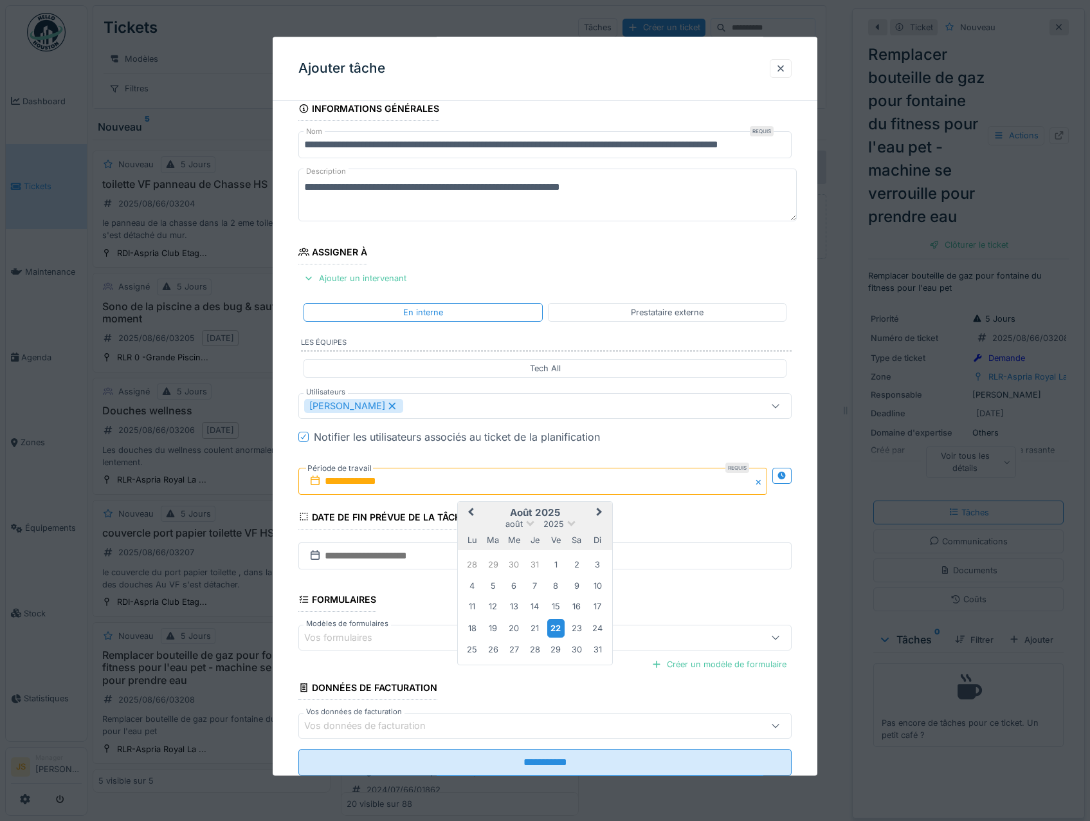
click at [558, 625] on div "22" at bounding box center [555, 628] width 17 height 19
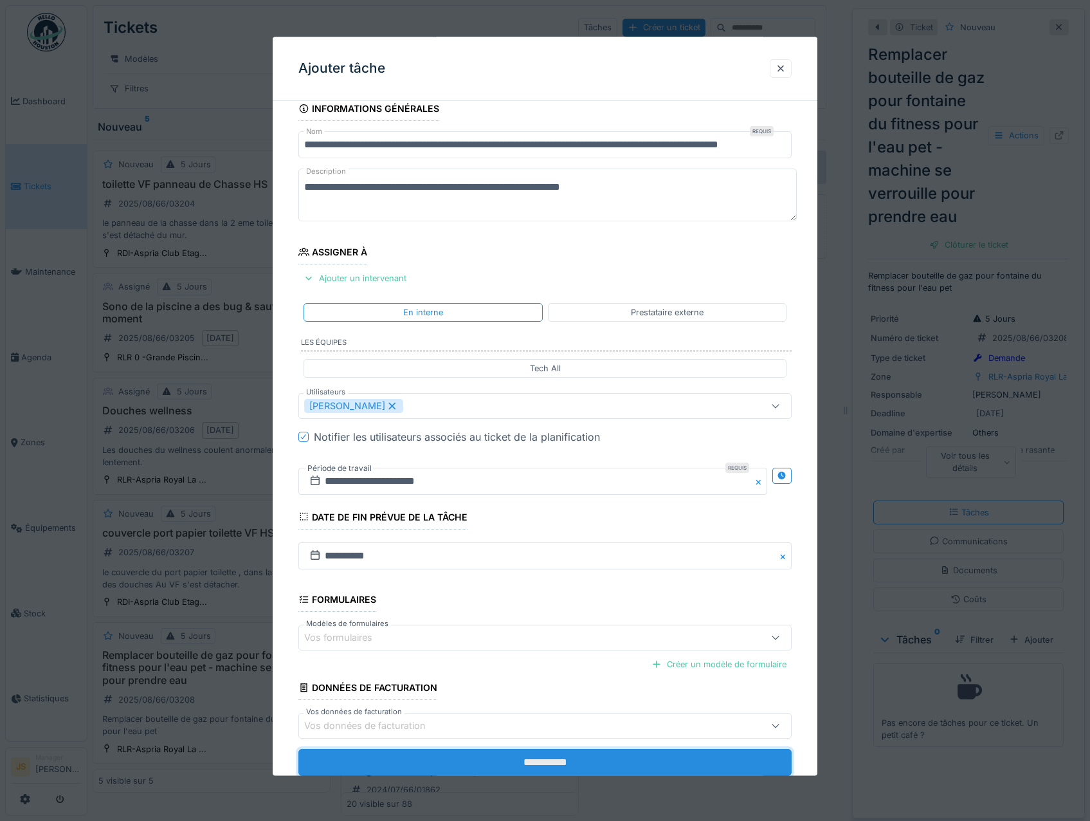
click at [600, 762] on input "**********" at bounding box center [545, 762] width 494 height 27
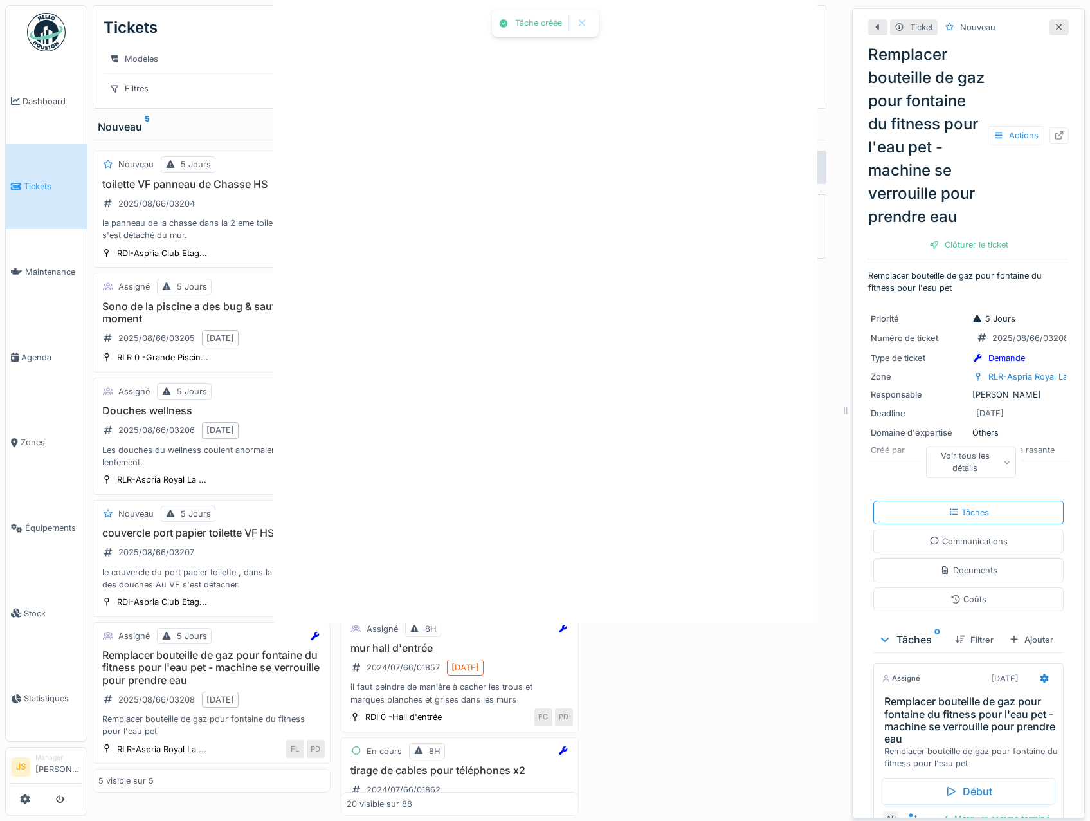
scroll to position [0, 0]
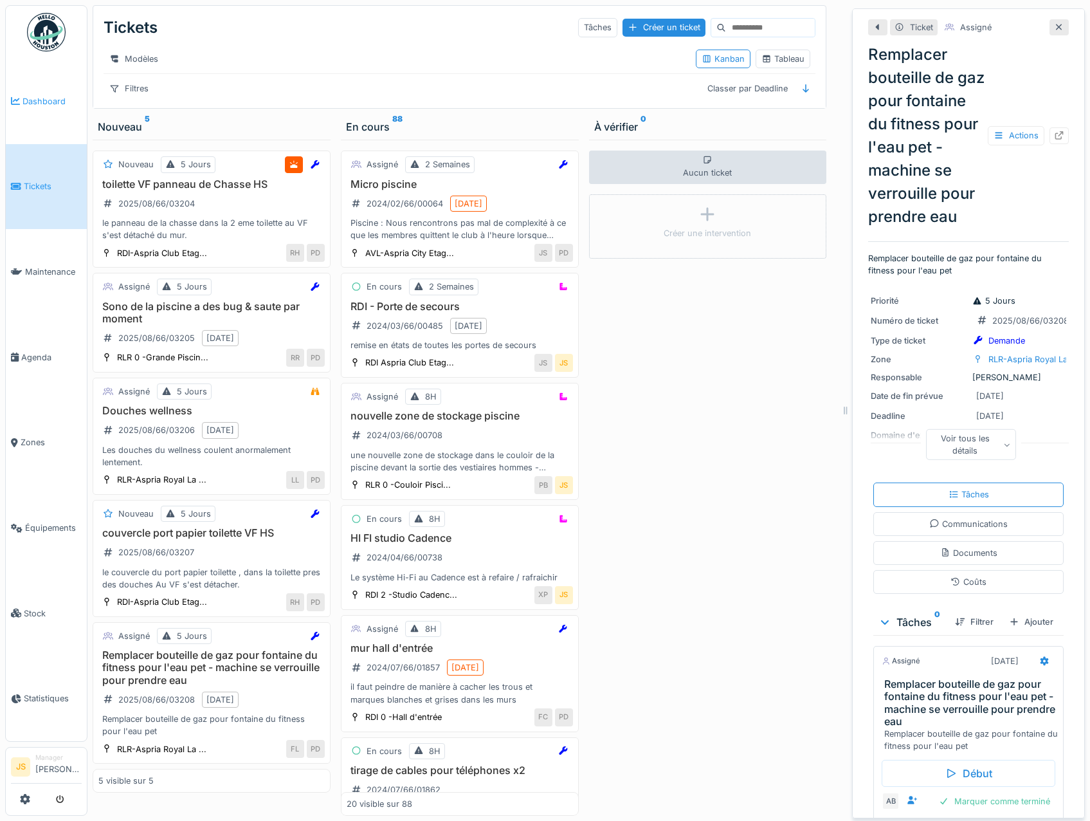
click at [48, 105] on span "Dashboard" at bounding box center [52, 101] width 59 height 12
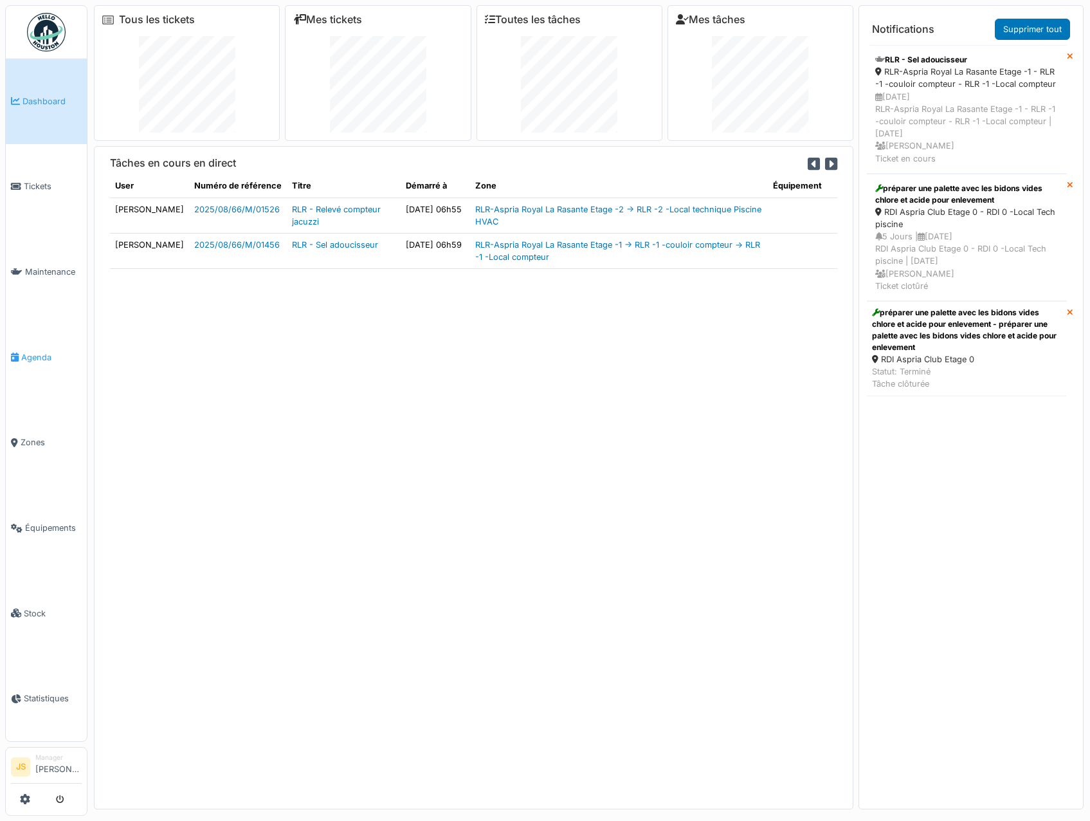
click at [32, 351] on span "Agenda" at bounding box center [51, 357] width 60 height 12
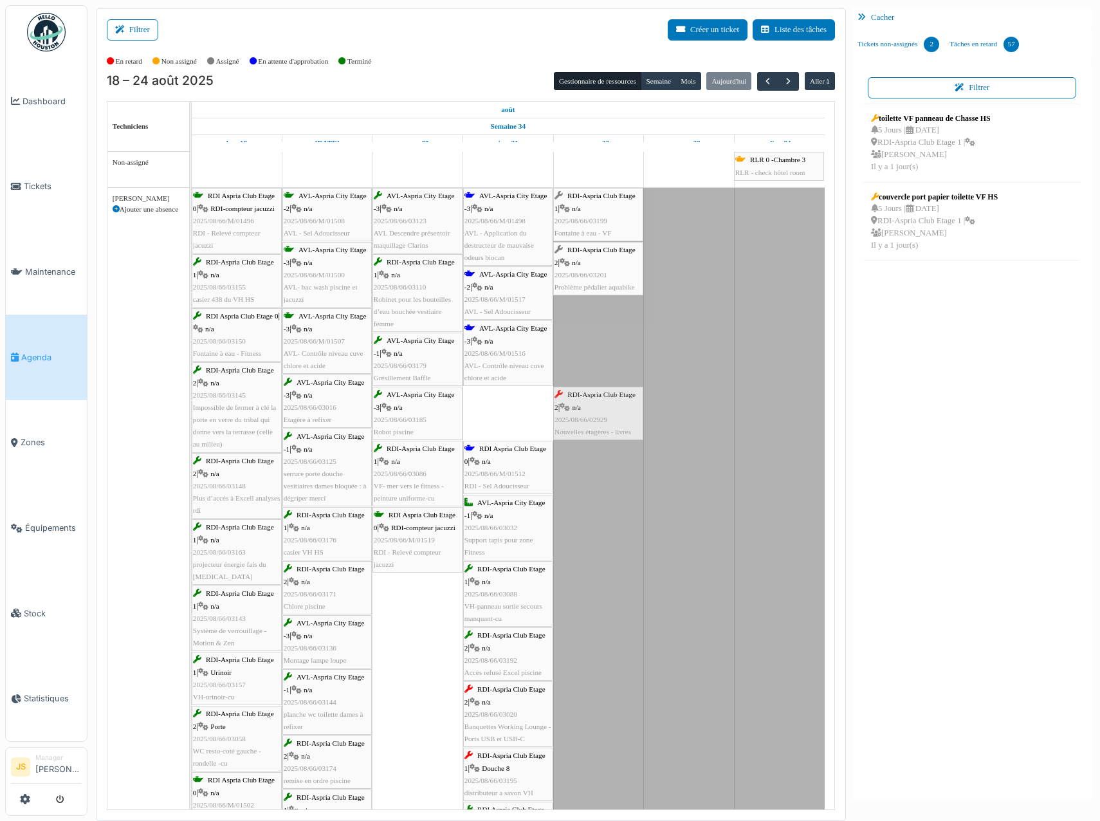
drag, startPoint x: 509, startPoint y: 426, endPoint x: 588, endPoint y: 424, distance: 78.5
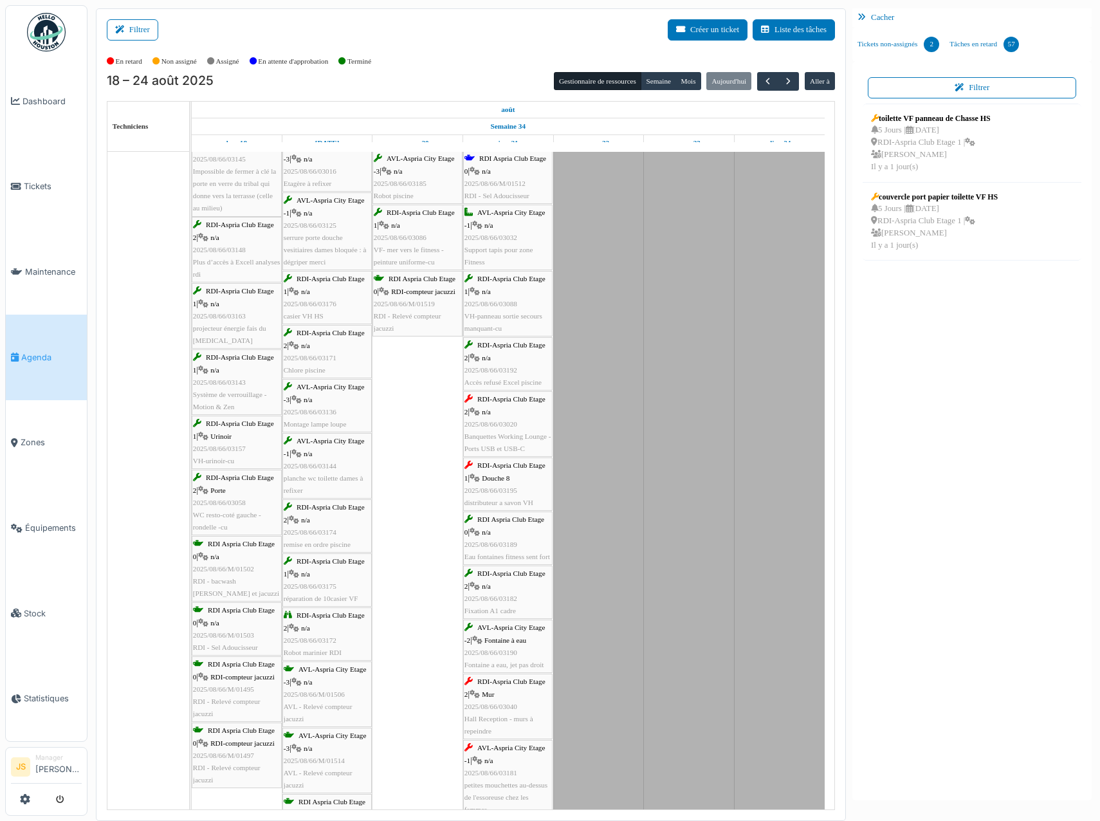
scroll to position [257, 0]
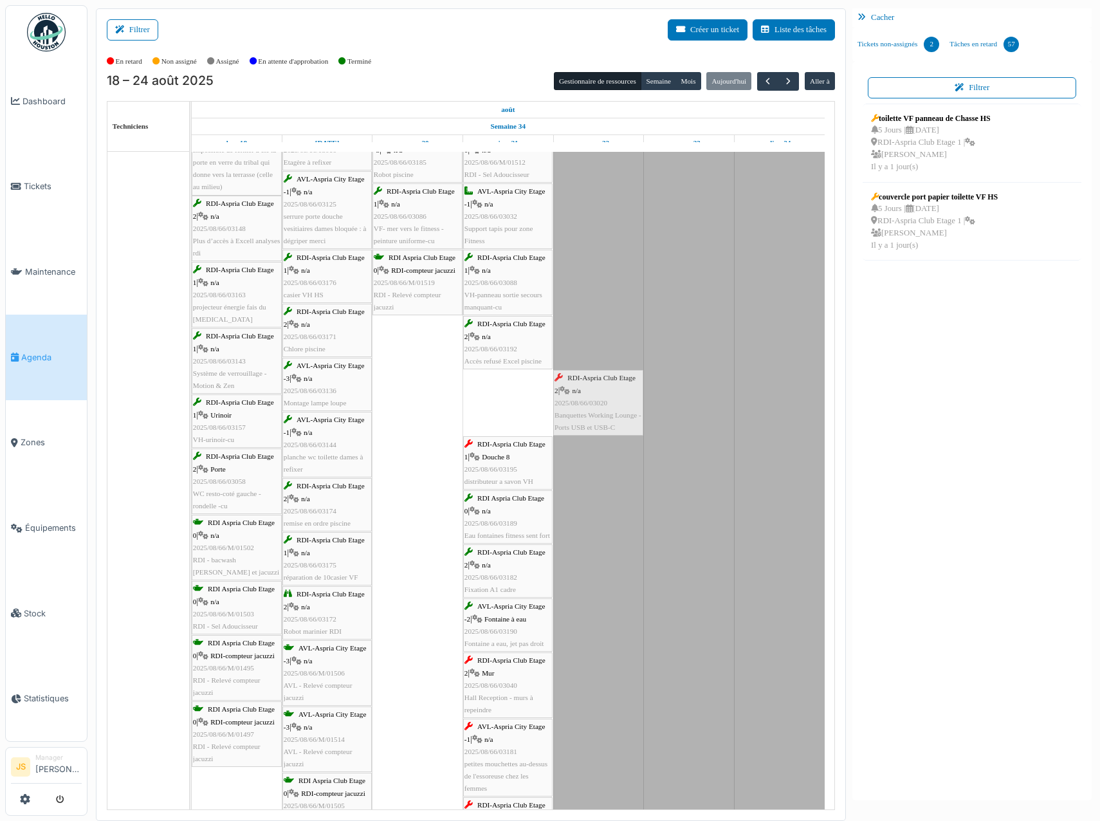
drag, startPoint x: 508, startPoint y: 408, endPoint x: 583, endPoint y: 406, distance: 74.7
click at [192, 406] on div "RDI Aspria Club Etage 0 | RDI-compteur jacuzzi 2025/08/66/M/01496 RDI - Relevé …" at bounding box center [192, 638] width 0 height 1415
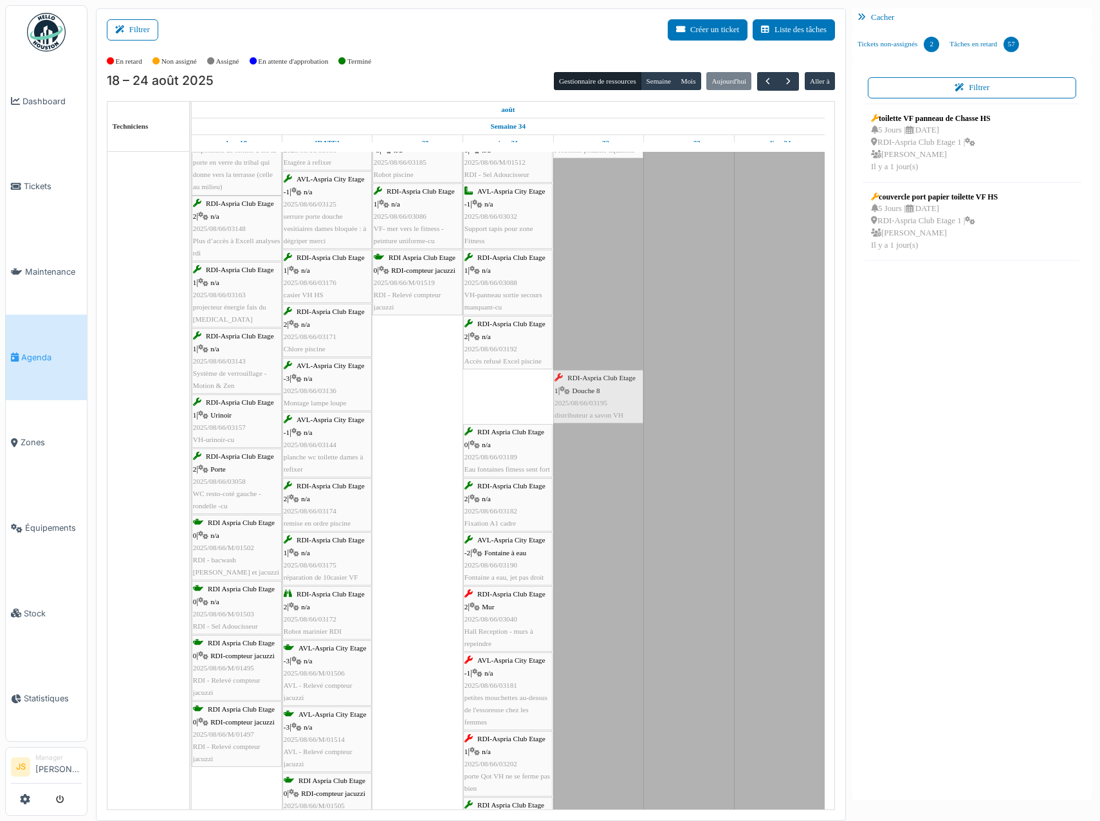
drag, startPoint x: 516, startPoint y: 407, endPoint x: 587, endPoint y: 404, distance: 70.8
click at [192, 404] on div "RDI Aspria Club Etage 0 | RDI-compteur jacuzzi 2025/08/66/M/01496 RDI - Relevé …" at bounding box center [192, 605] width 0 height 1349
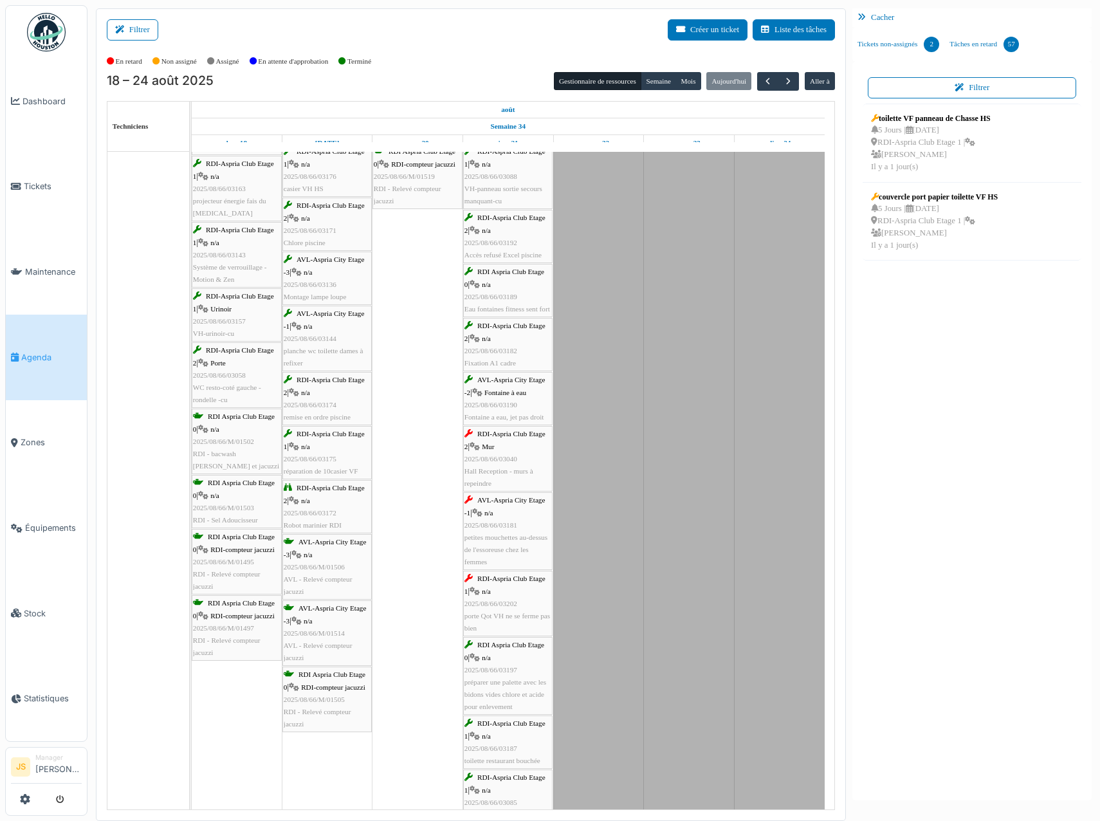
scroll to position [386, 0]
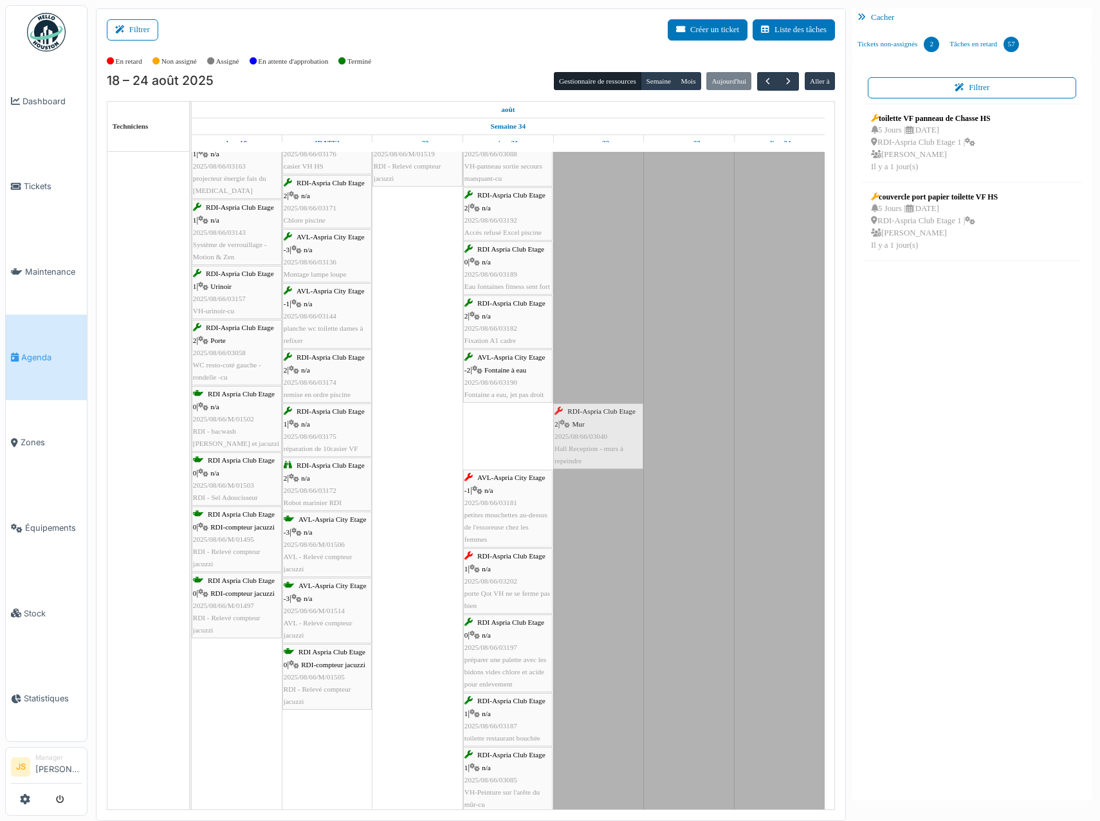
drag, startPoint x: 515, startPoint y: 425, endPoint x: 582, endPoint y: 426, distance: 67.5
click at [192, 426] on div "RDI Aspria Club Etage 0 | RDI-compteur jacuzzi 2025/08/66/M/01496 RDI - Relevé …" at bounding box center [192, 449] width 0 height 1295
drag, startPoint x: 526, startPoint y: 433, endPoint x: 576, endPoint y: 434, distance: 50.8
click at [192, 434] on div "RDI Aspria Club Etage 0 | RDI-compteur jacuzzi 2025/08/66/M/01496 RDI - Relevé …" at bounding box center [192, 416] width 0 height 1229
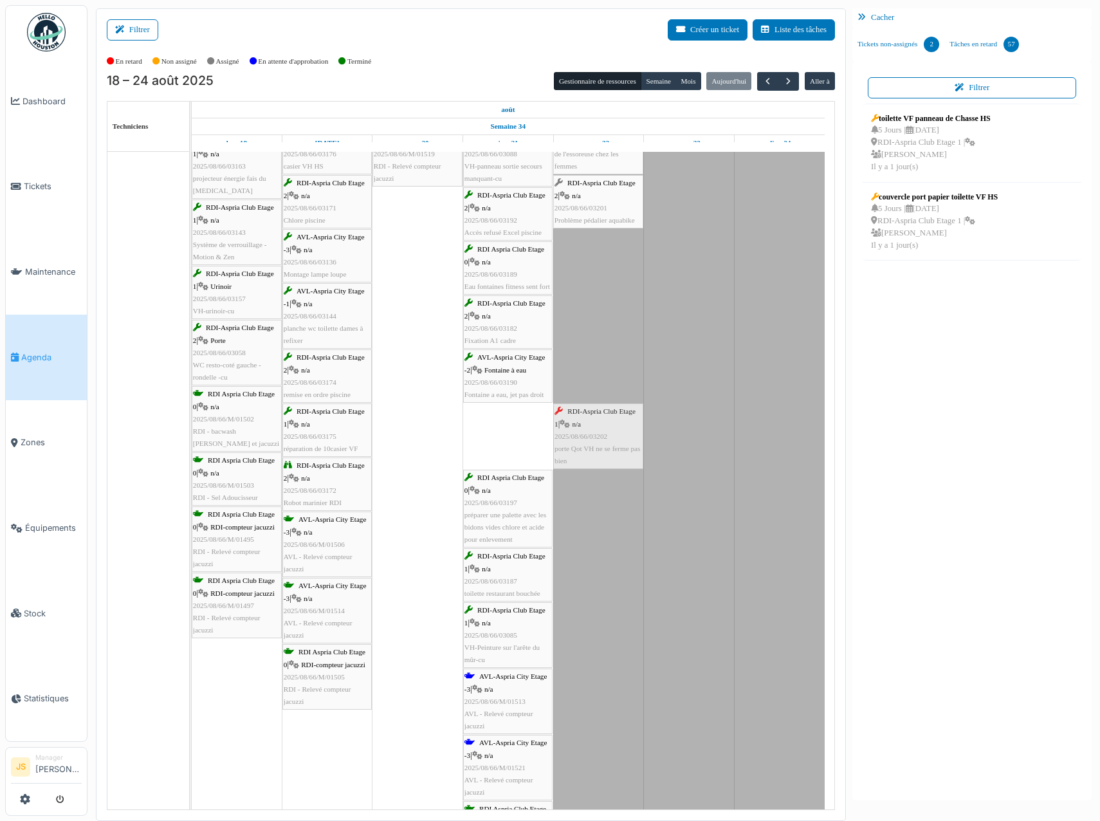
drag, startPoint x: 513, startPoint y: 443, endPoint x: 559, endPoint y: 442, distance: 46.3
click at [192, 440] on div "RDI Aspria Club Etage 0 | RDI-compteur jacuzzi 2025/08/66/M/01496 RDI - Relevé …" at bounding box center [192, 377] width 0 height 1150
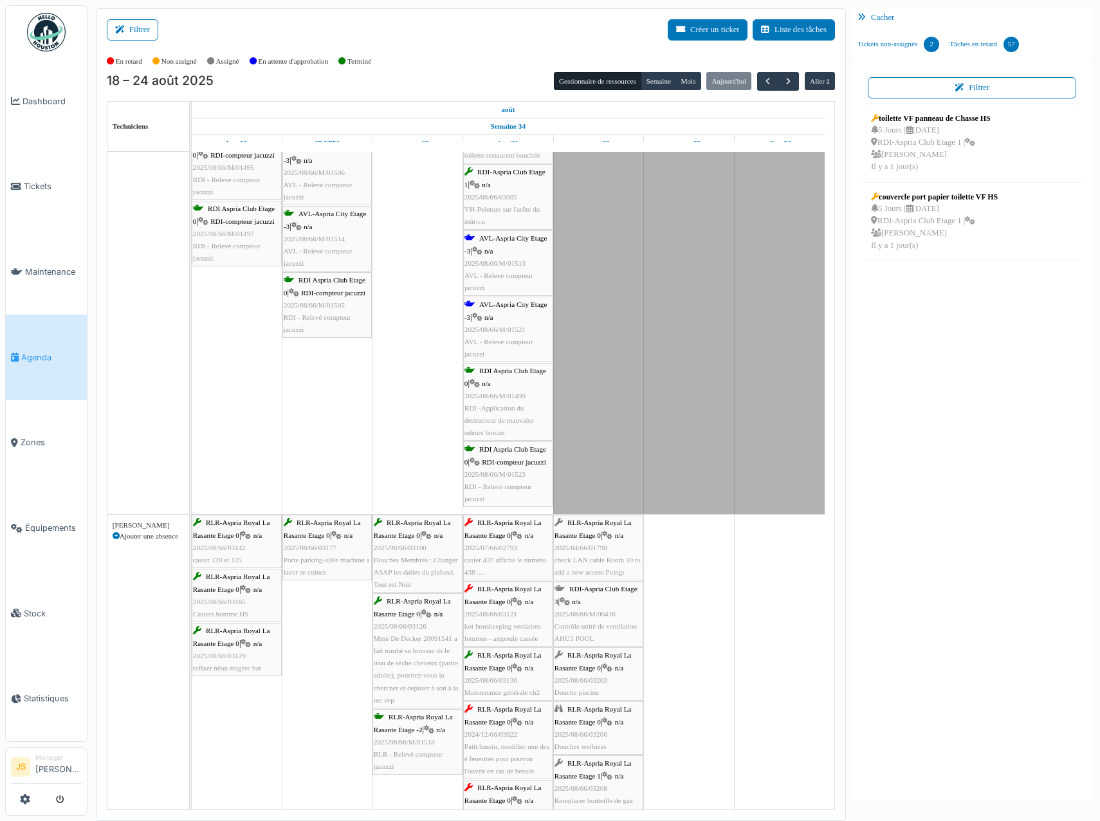
scroll to position [0, 0]
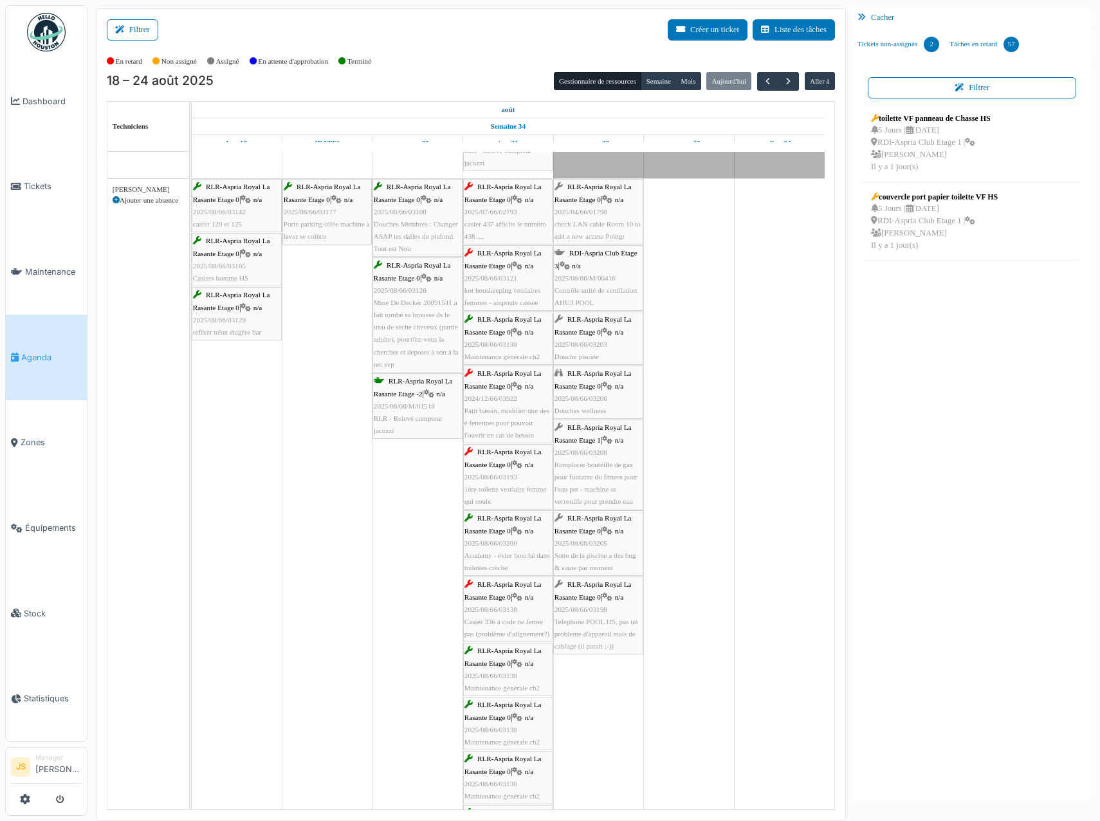
click at [609, 286] on span "Contrôle unité de ventilation AHU3 POOL" at bounding box center [595, 296] width 82 height 20
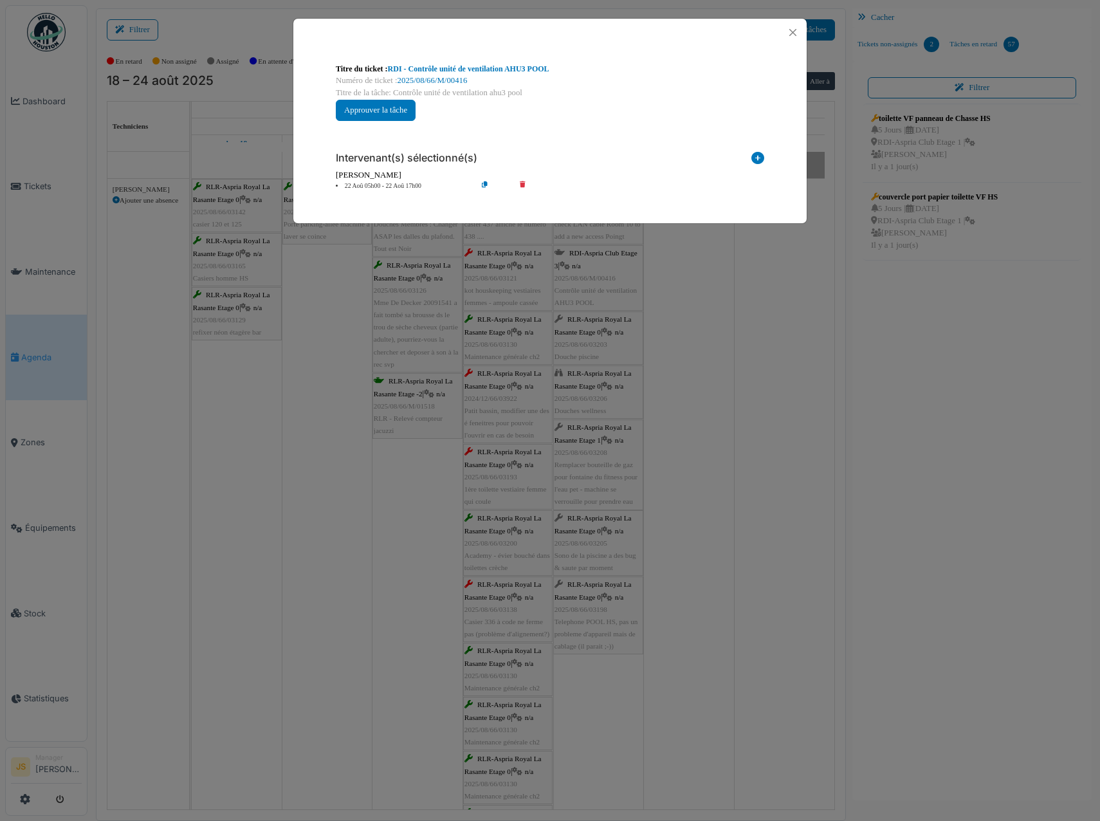
click at [520, 182] on icon at bounding box center [531, 186] width 37 height 10
click at [755, 156] on icon at bounding box center [757, 160] width 13 height 17
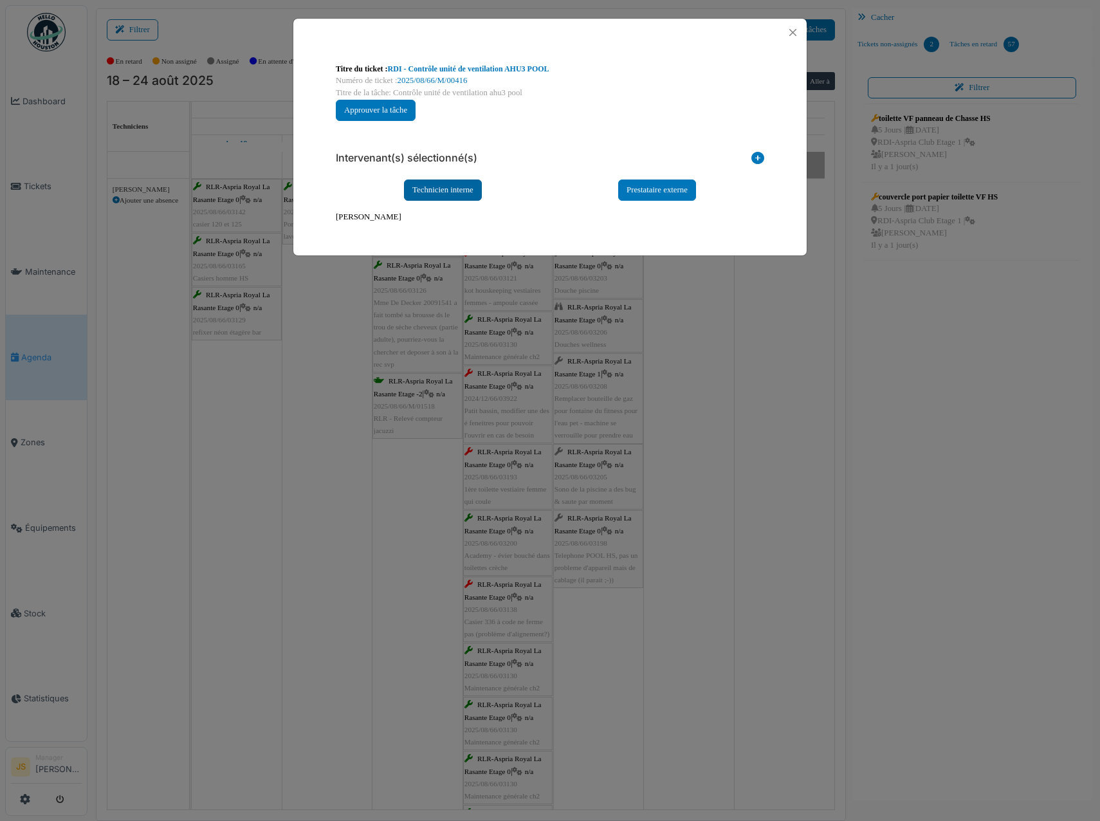
click at [479, 188] on div "Technicien interne Prestataire externe" at bounding box center [550, 189] width 428 height 21
click at [469, 188] on div "Technicien interne" at bounding box center [443, 189] width 78 height 21
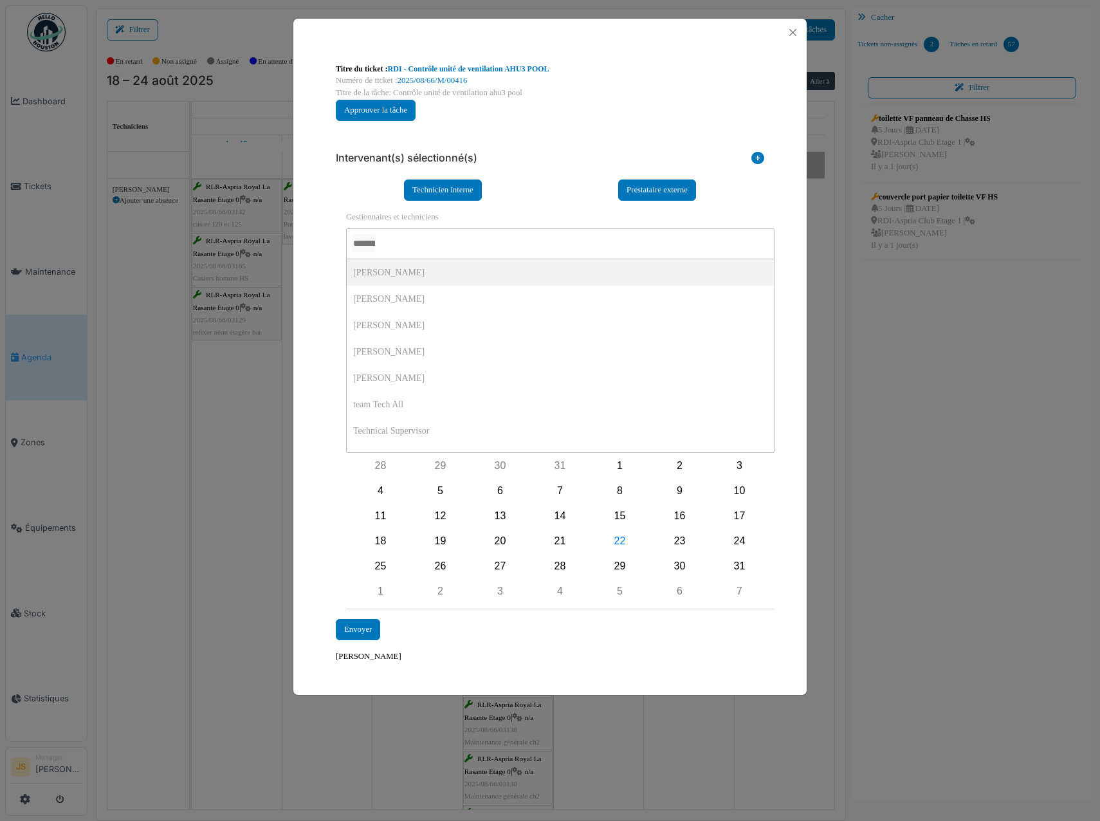
click at [375, 250] on input "AUCUN(E)" at bounding box center [363, 243] width 23 height 19
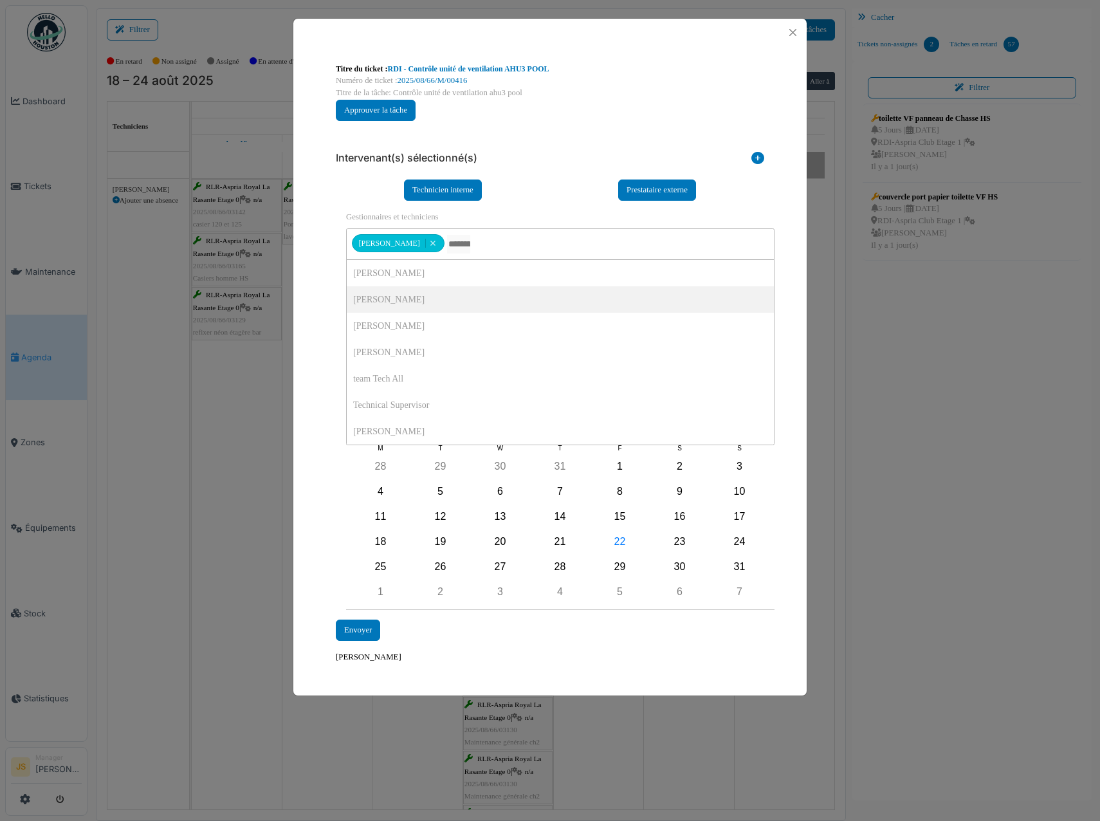
click at [333, 299] on div "**********" at bounding box center [549, 410] width 441 height 419
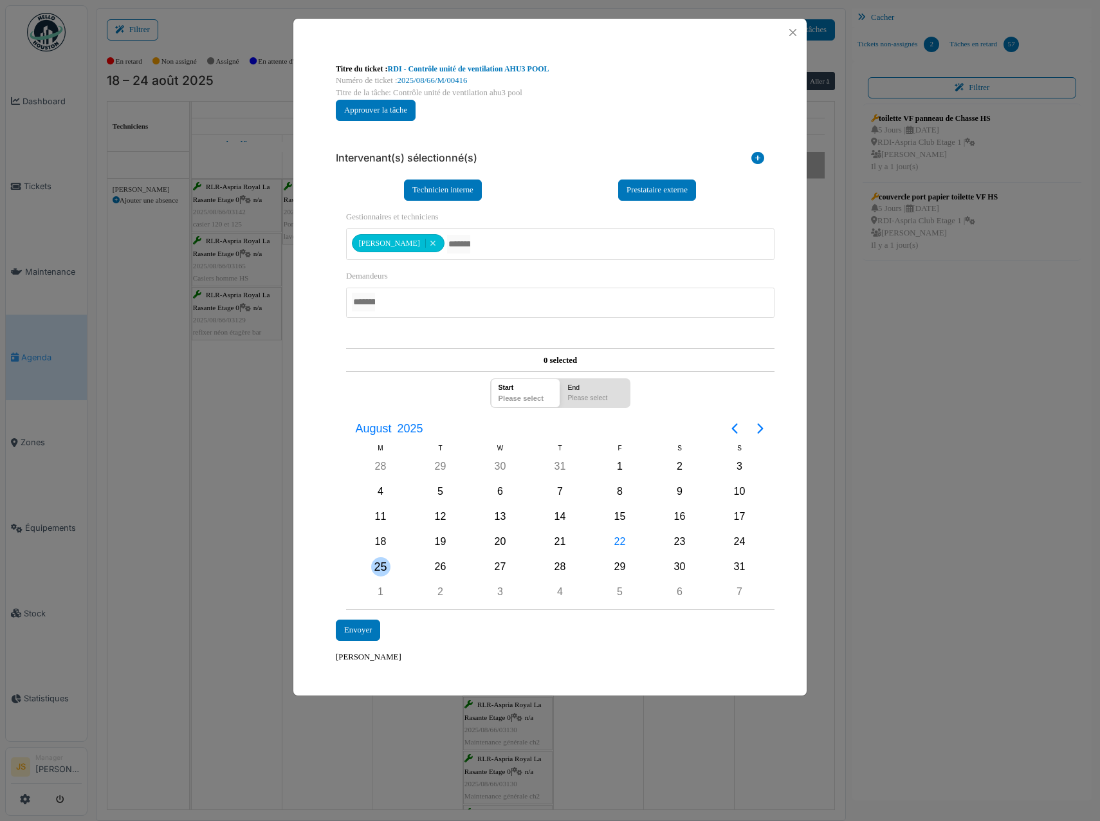
click at [383, 566] on div "25" at bounding box center [380, 566] width 19 height 19
click at [382, 566] on div "25" at bounding box center [380, 566] width 19 height 19
click at [351, 628] on div "Envoyer" at bounding box center [358, 629] width 44 height 21
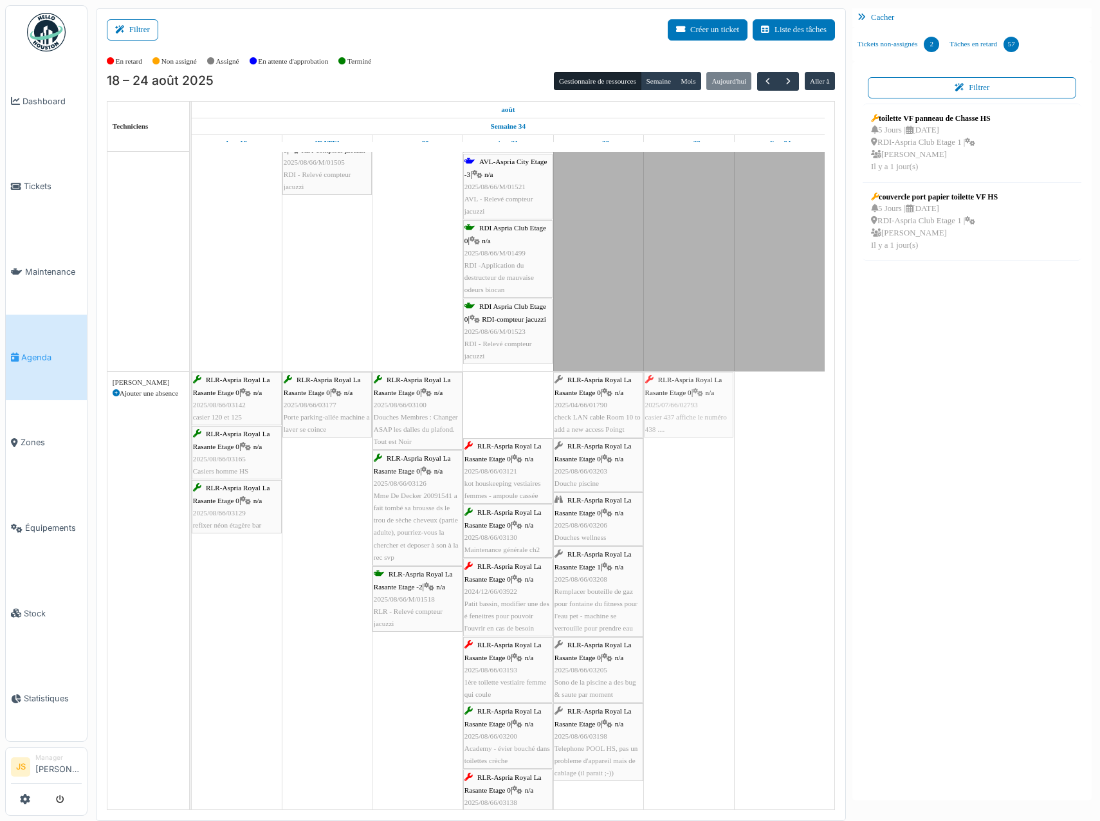
drag, startPoint x: 503, startPoint y: 413, endPoint x: 684, endPoint y: 402, distance: 181.1
click at [192, 402] on div "RLR-Aspria Royal La Rasante Etage 0 | n/a 2025/08/66/03142 casier 120 et 125 RL…" at bounding box center [192, 808] width 0 height 873
drag, startPoint x: 511, startPoint y: 411, endPoint x: 675, endPoint y: 407, distance: 164.1
click at [192, 407] on div "RLR-Aspria Royal La Rasante Etage 0 | n/a 2025/08/66/03142 casier 120 et 125 RL…" at bounding box center [192, 775] width 0 height 807
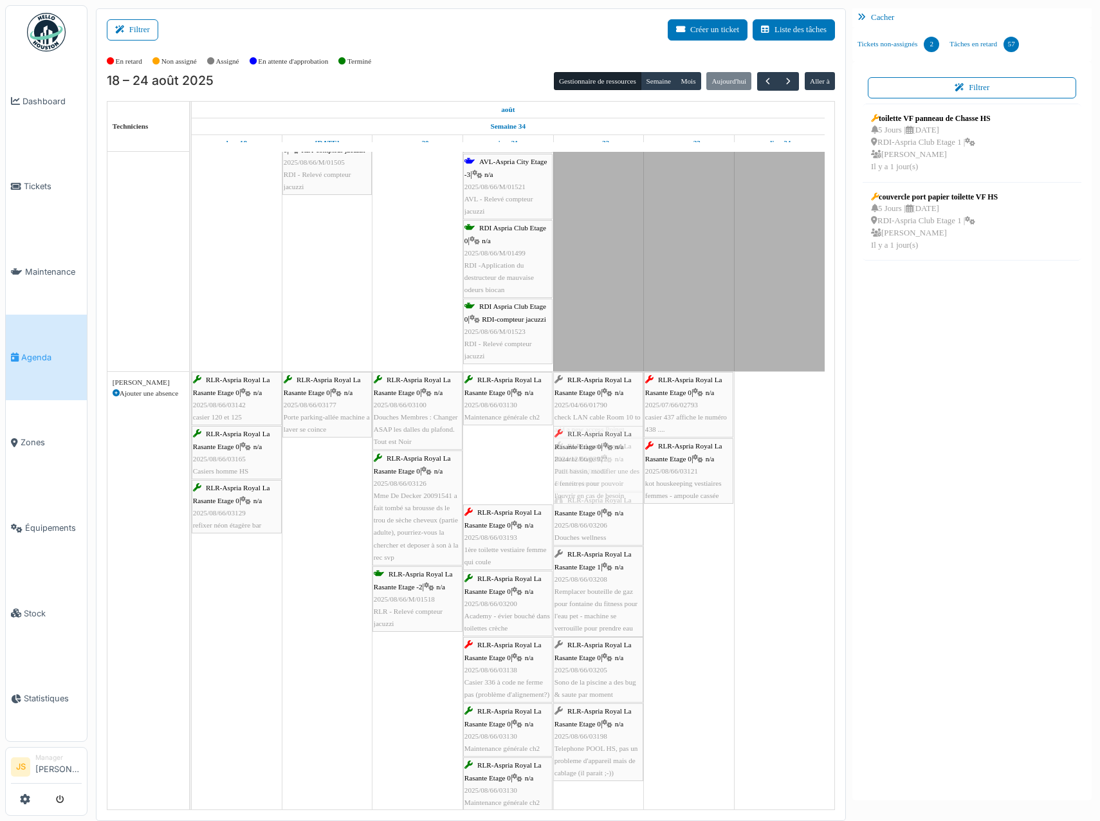
drag, startPoint x: 490, startPoint y: 491, endPoint x: 582, endPoint y: 483, distance: 92.3
click at [192, 483] on div "RLR-Aspria Royal La Rasante Etage 0 | n/a 2025/08/66/03142 casier 120 et 125 RL…" at bounding box center [192, 742] width 0 height 740
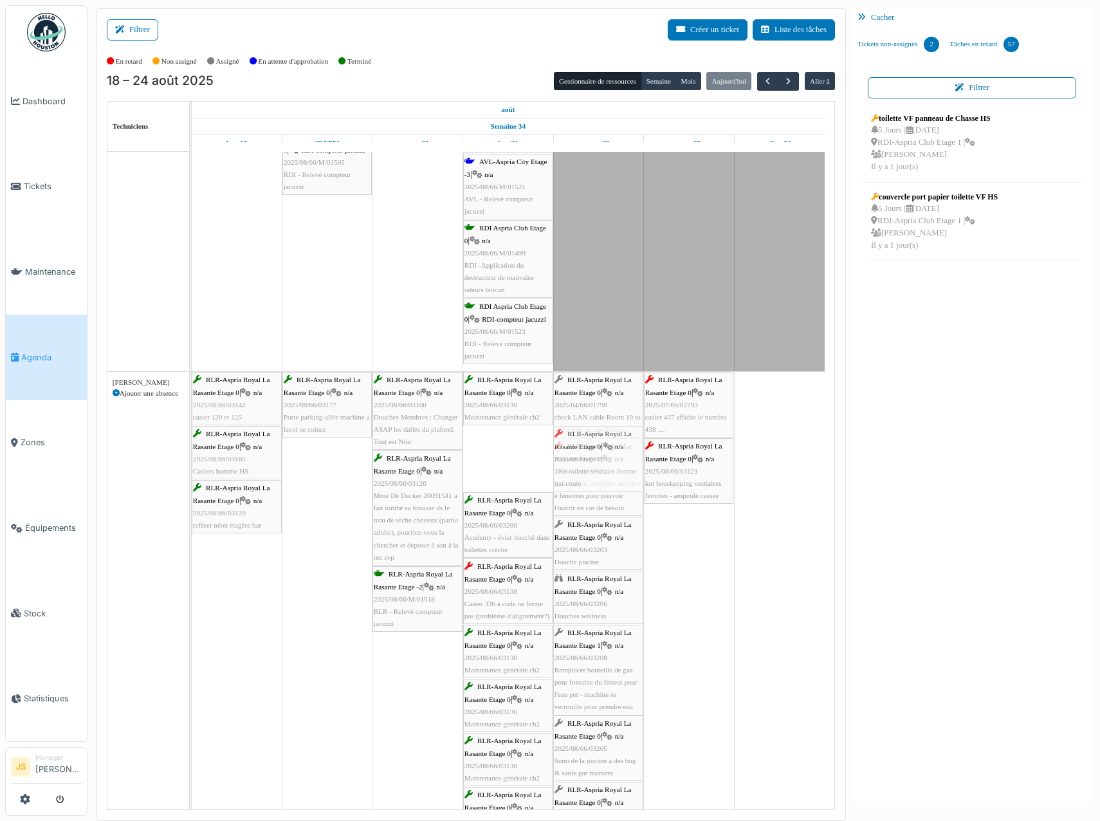
drag, startPoint x: 495, startPoint y: 467, endPoint x: 610, endPoint y: 466, distance: 115.1
click at [192, 466] on div "RLR-Aspria Royal La Rasante Etage 0 | n/a 2025/08/66/03142 casier 120 et 125 RL…" at bounding box center [192, 703] width 0 height 662
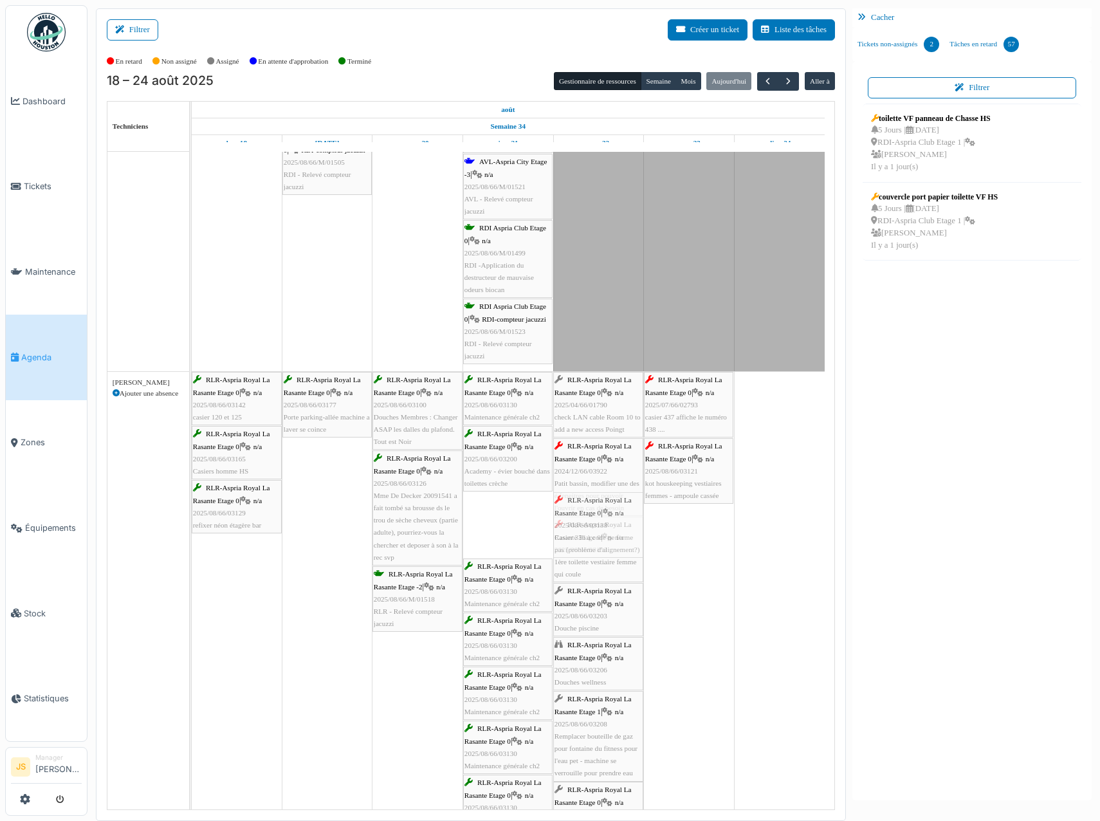
drag, startPoint x: 502, startPoint y: 538, endPoint x: 583, endPoint y: 537, distance: 80.4
click at [192, 537] on div "RLR-Aspria Royal La Rasante Etage 0 | n/a 2025/08/66/03142 casier 120 et 125 RL…" at bounding box center [192, 670] width 0 height 596
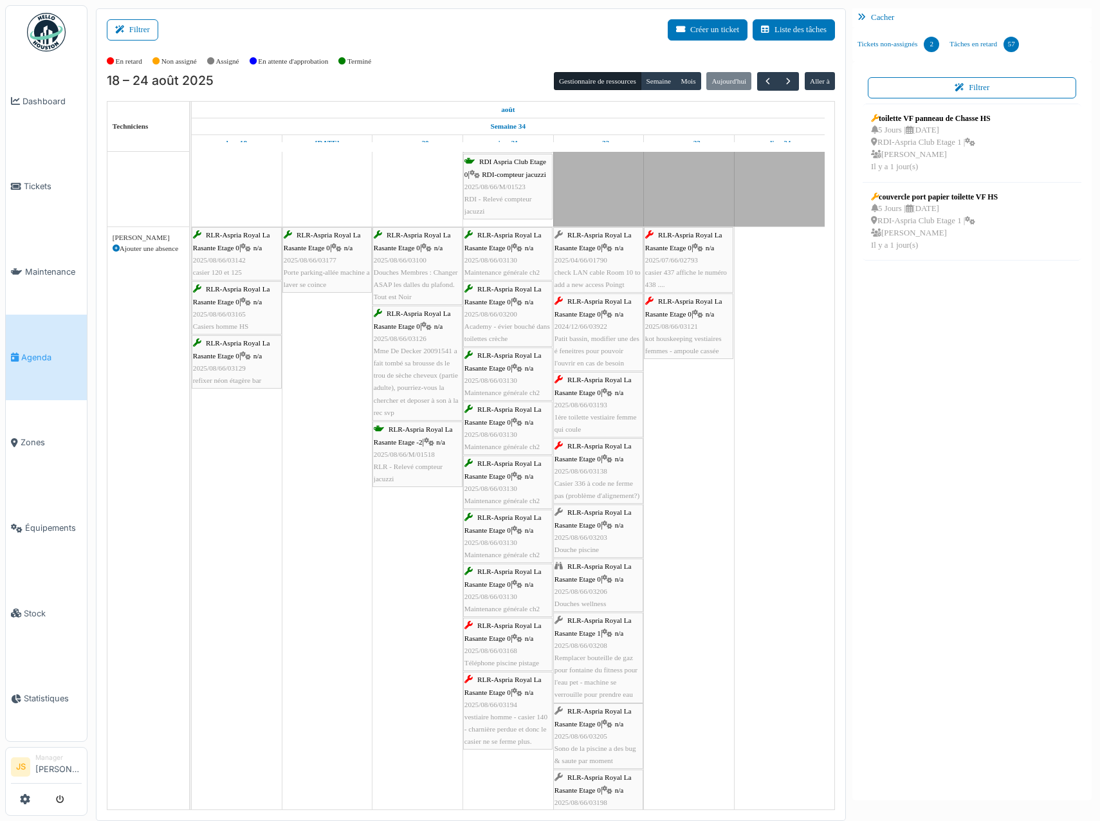
scroll to position [1158, 0]
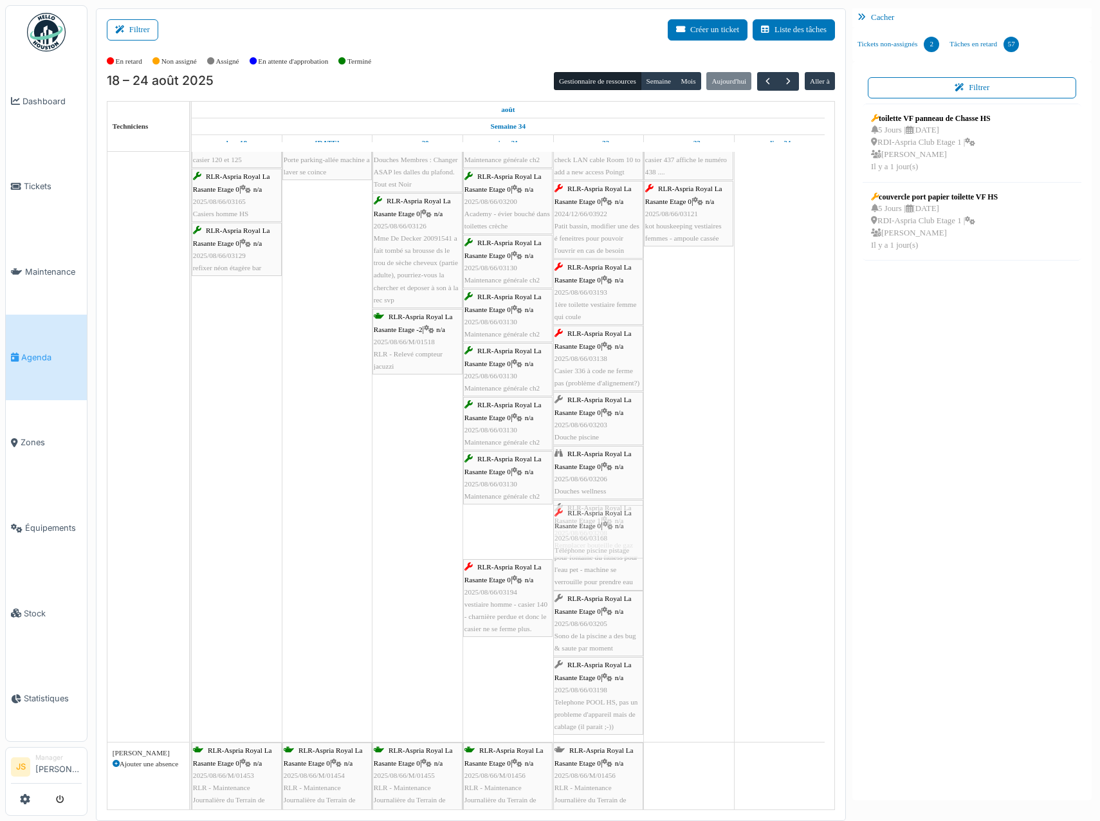
click at [192, 544] on div "RLR-Aspria Royal La Rasante Etage 0 | n/a 2025/08/66/03142 casier 120 et 125 RL…" at bounding box center [192, 427] width 0 height 627
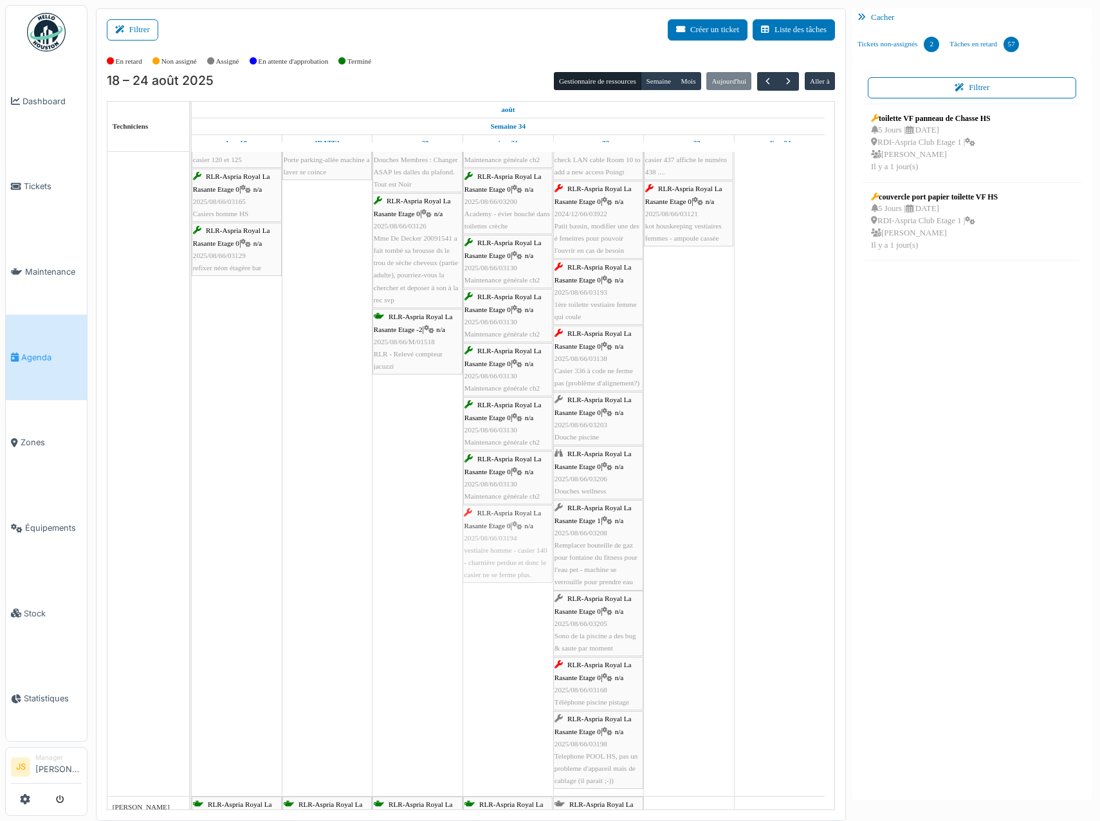
drag, startPoint x: 520, startPoint y: 553, endPoint x: 514, endPoint y: 553, distance: 6.5
click at [192, 553] on div "RLR-Aspria Royal La Rasante Etage 0 | n/a 2025/08/66/03142 casier 120 et 125 RL…" at bounding box center [192, 454] width 0 height 681
drag, startPoint x: 516, startPoint y: 558, endPoint x: 585, endPoint y: 563, distance: 69.1
click at [192, 563] on div "RLR-Aspria Royal La Rasante Etage 0 | n/a 2025/08/66/03142 casier 120 et 125 RL…" at bounding box center [192, 454] width 0 height 681
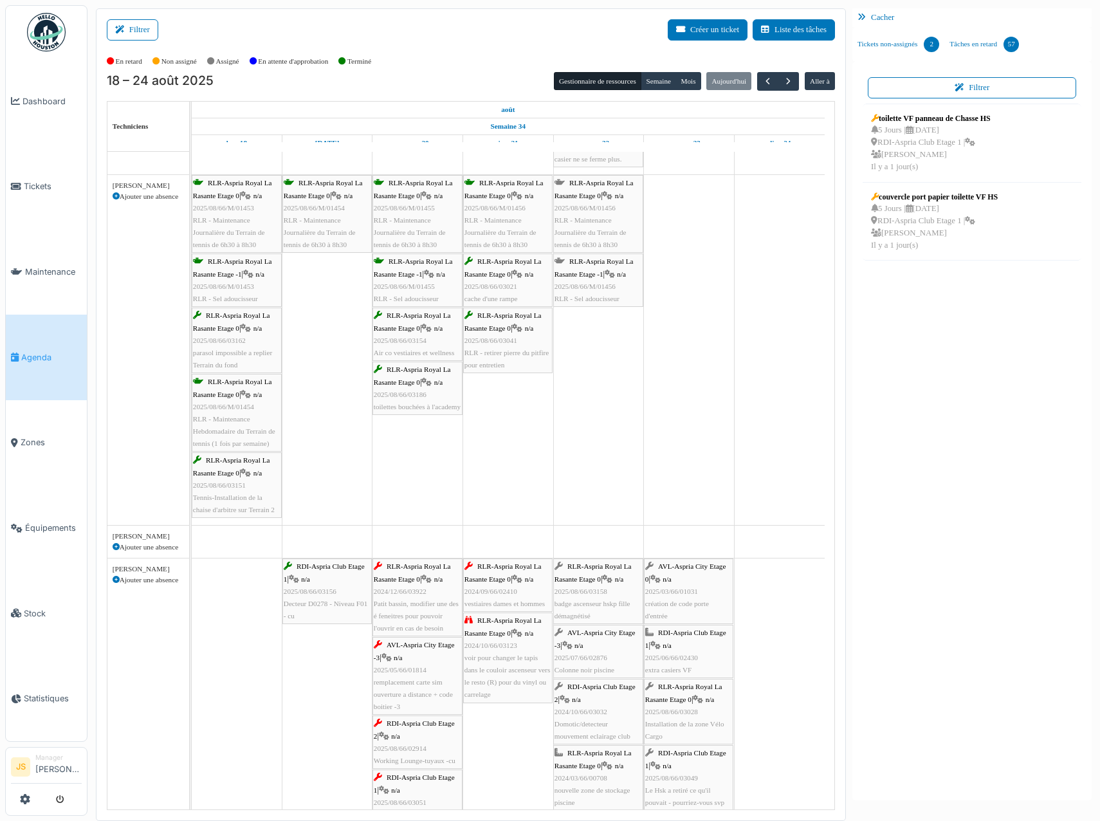
scroll to position [2038, 0]
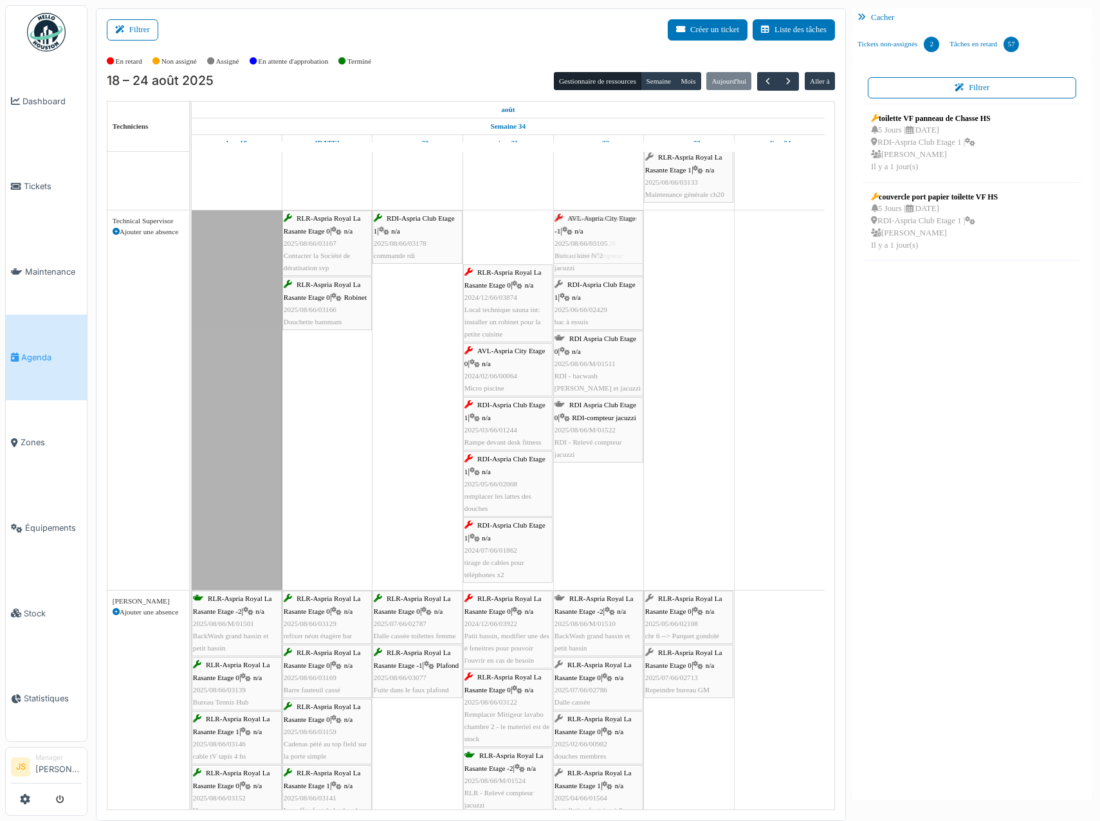
drag, startPoint x: 518, startPoint y: 240, endPoint x: 549, endPoint y: 245, distance: 31.9
click at [192, 242] on div "RLR-Aspria Royal La Rasante Etage 0 | n/a 2025/08/66/03167 Contacter la Société…" at bounding box center [192, 400] width 0 height 380
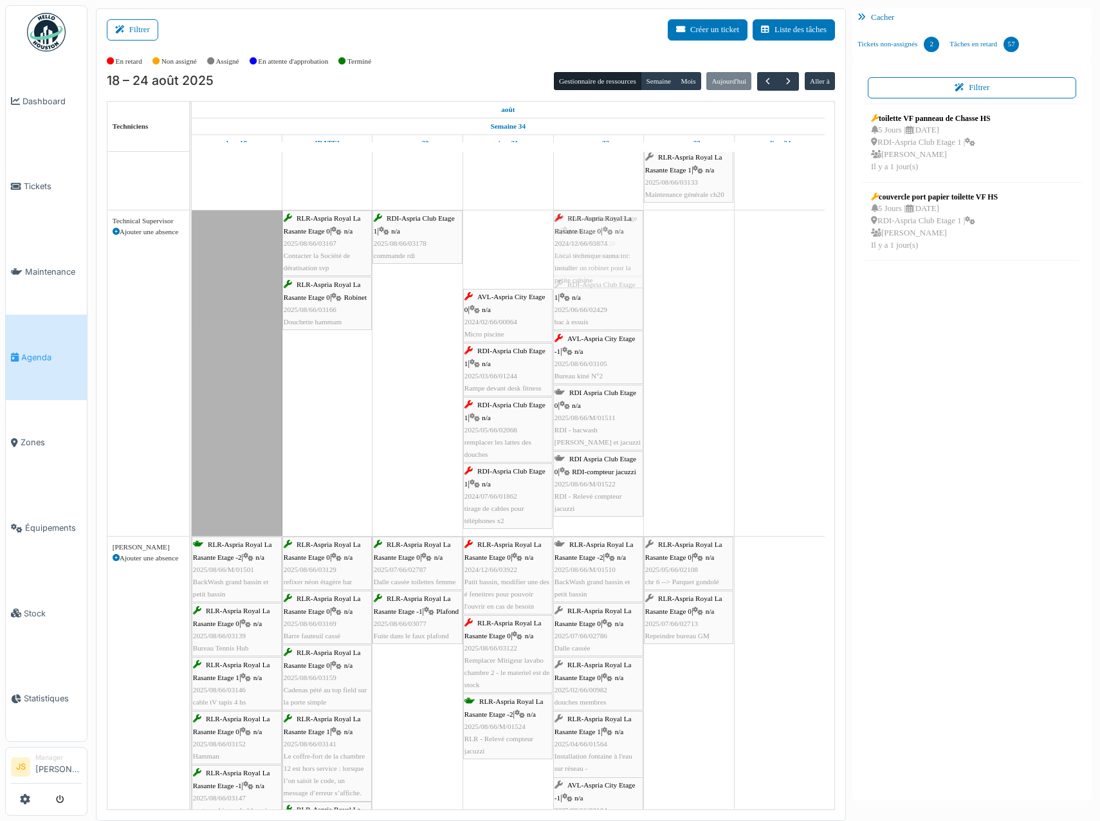
drag, startPoint x: 532, startPoint y: 247, endPoint x: 553, endPoint y: 242, distance: 21.1
click at [192, 242] on div "RLR-Aspria Royal La Rasante Etage 0 | n/a 2025/08/66/03167 Contacter la Société…" at bounding box center [192, 372] width 0 height 325
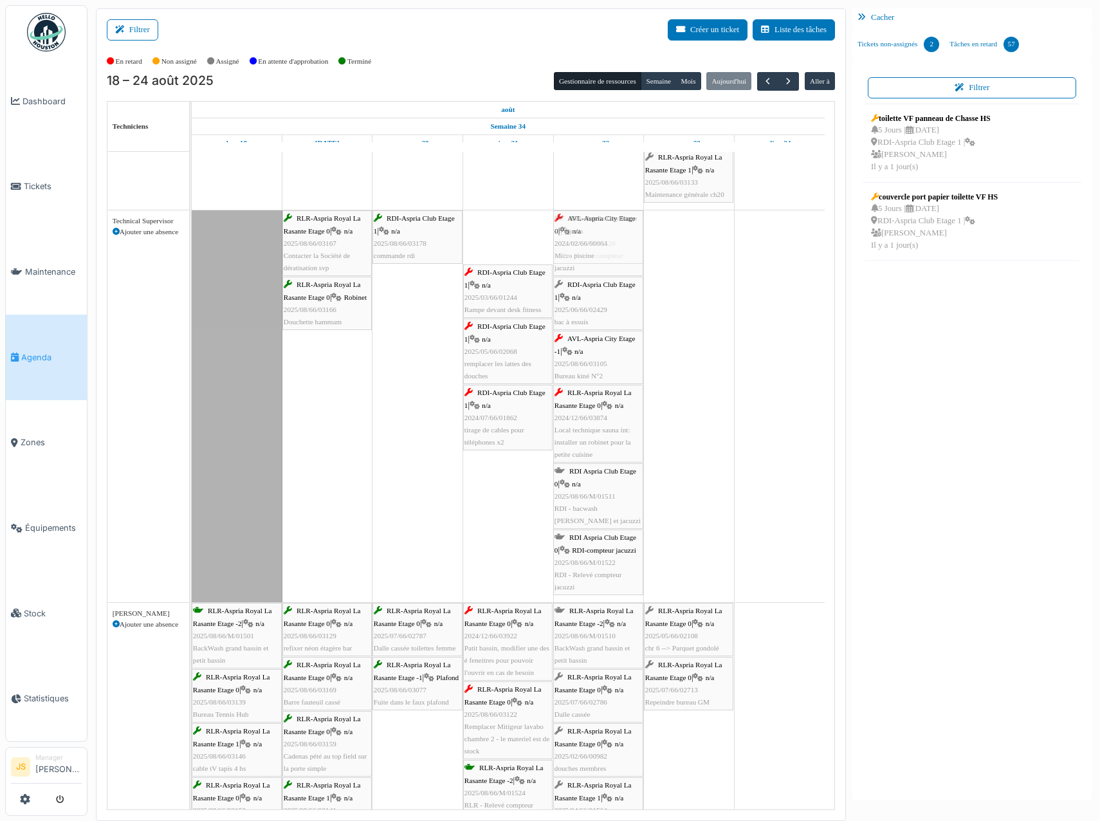
drag, startPoint x: 526, startPoint y: 244, endPoint x: 552, endPoint y: 244, distance: 26.4
click at [192, 244] on div "RLR-Aspria Royal La Rasante Etage 0 | n/a 2025/08/66/03167 Contacter la Société…" at bounding box center [192, 406] width 0 height 392
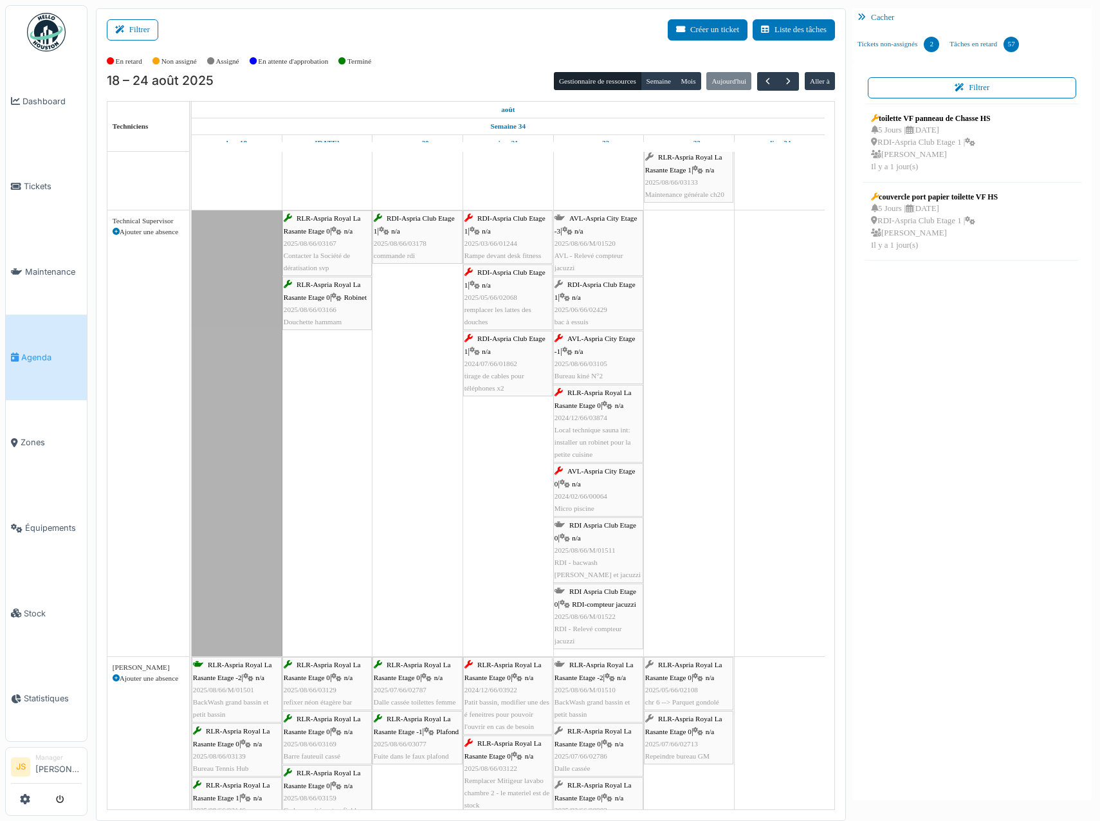
click at [192, 239] on div "RLR-Aspria Royal La Rasante Etage 0 | n/a 2025/08/66/03167 Contacter la Société…" at bounding box center [192, 433] width 0 height 446
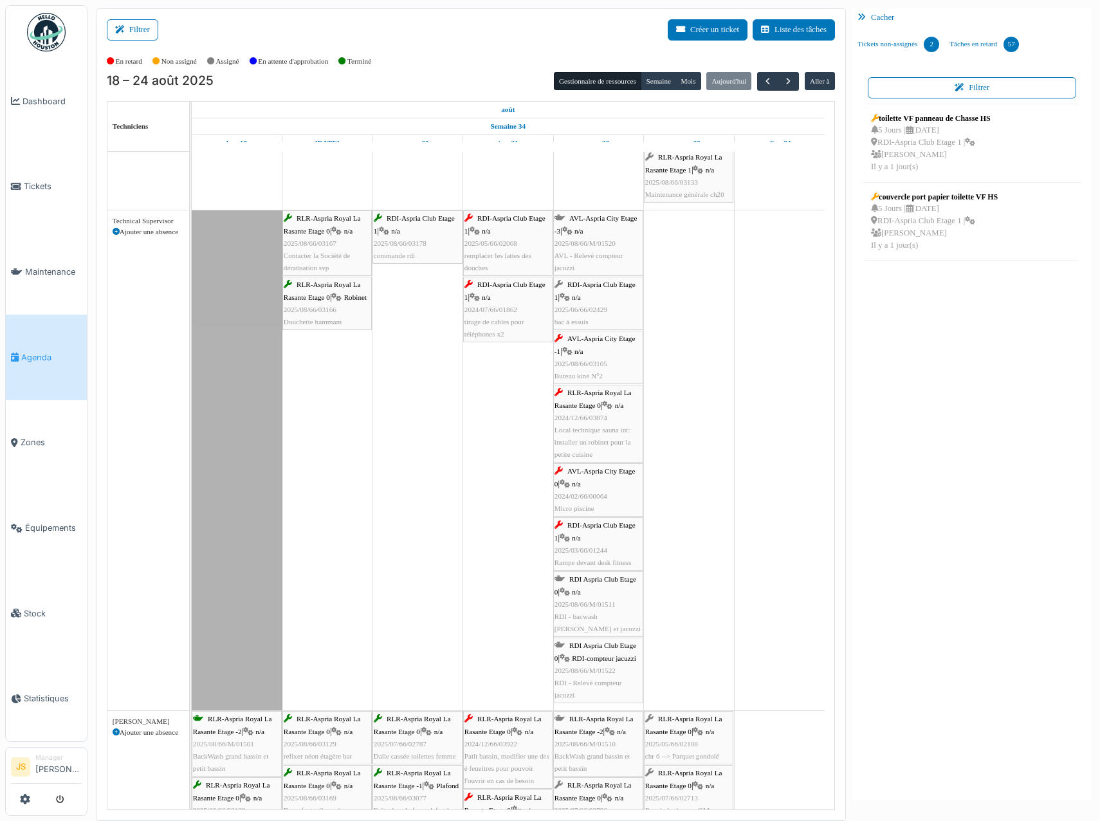
click at [192, 239] on div "RLR-Aspria Royal La Rasante Etage 0 | n/a 2025/08/66/03167 Contacter la Société…" at bounding box center [192, 460] width 0 height 500
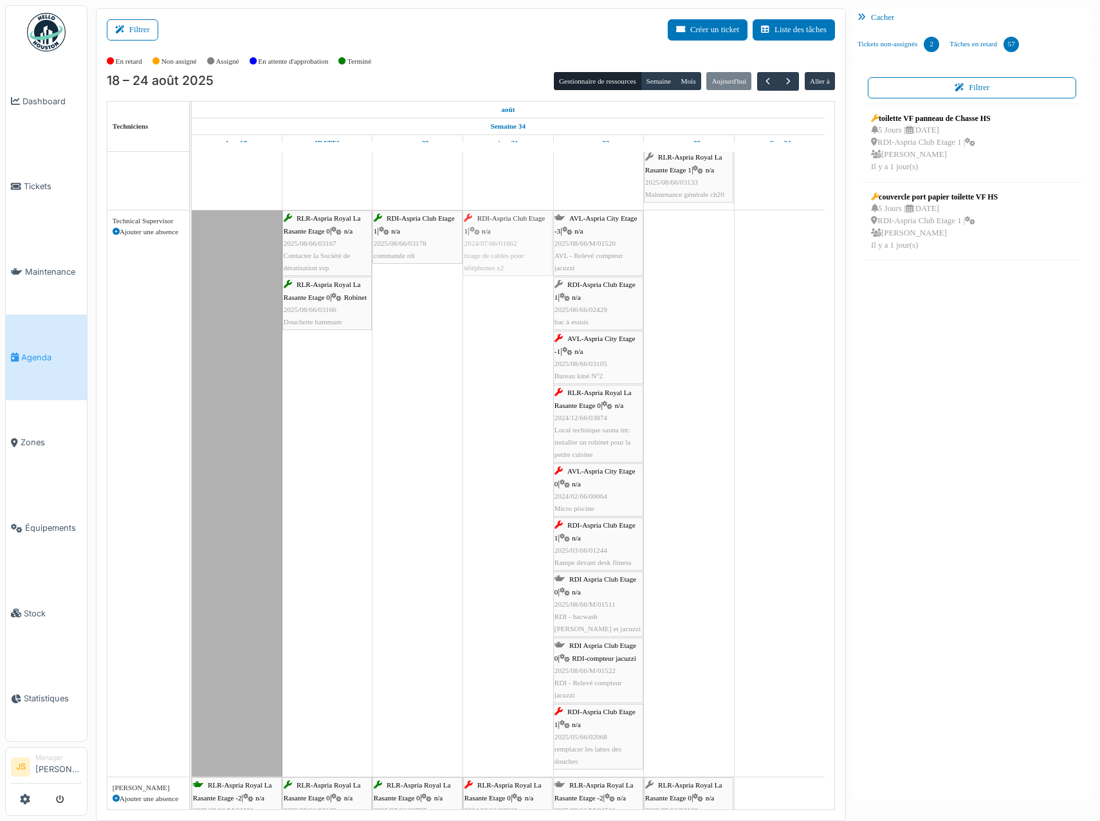
drag, startPoint x: 505, startPoint y: 245, endPoint x: 602, endPoint y: 245, distance: 97.1
click at [192, 245] on div "RLR-Aspria Royal La Rasante Etage 0 | n/a 2025/08/66/03167 Contacter la Société…" at bounding box center [192, 493] width 0 height 566
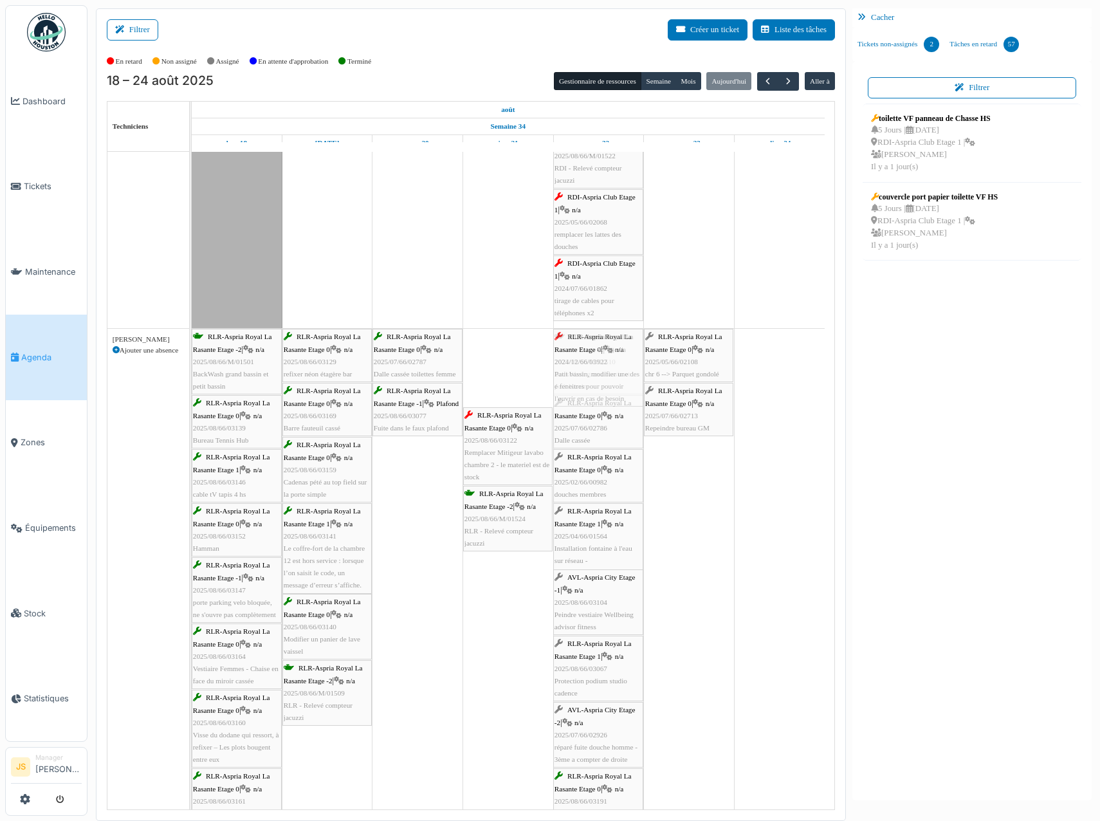
drag, startPoint x: 504, startPoint y: 372, endPoint x: 585, endPoint y: 368, distance: 81.2
click at [192, 368] on div "RLR-Aspria Royal La Rasante Etage -2 | n/a 2025/08/66/M/01501 BackWash grand ba…" at bounding box center [192, 624] width 0 height 590
drag, startPoint x: 515, startPoint y: 374, endPoint x: 590, endPoint y: 372, distance: 75.3
click at [192, 372] on div "RLR-Aspria Royal La Rasante Etage -2 | n/a 2025/08/66/M/01501 BackWash grand ba…" at bounding box center [192, 657] width 0 height 657
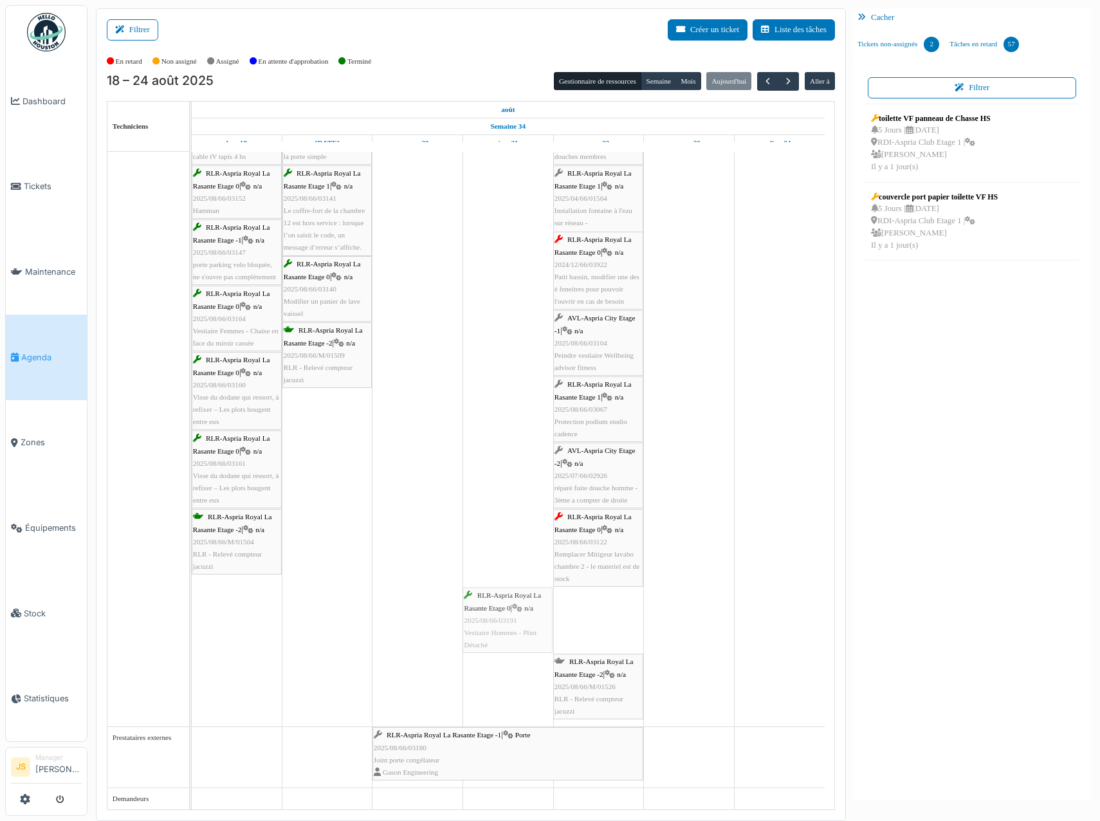
drag, startPoint x: 607, startPoint y: 627, endPoint x: 554, endPoint y: 627, distance: 53.4
